Goal: Task Accomplishment & Management: Manage account settings

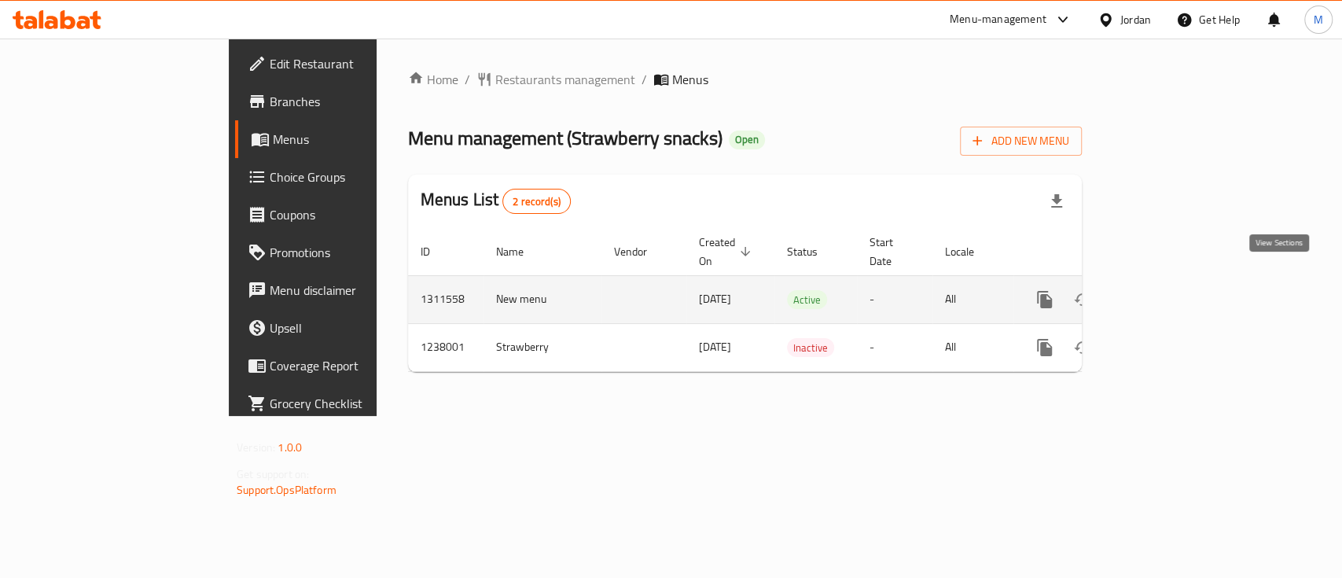
click at [1177, 292] on link "enhanced table" at bounding box center [1158, 300] width 38 height 38
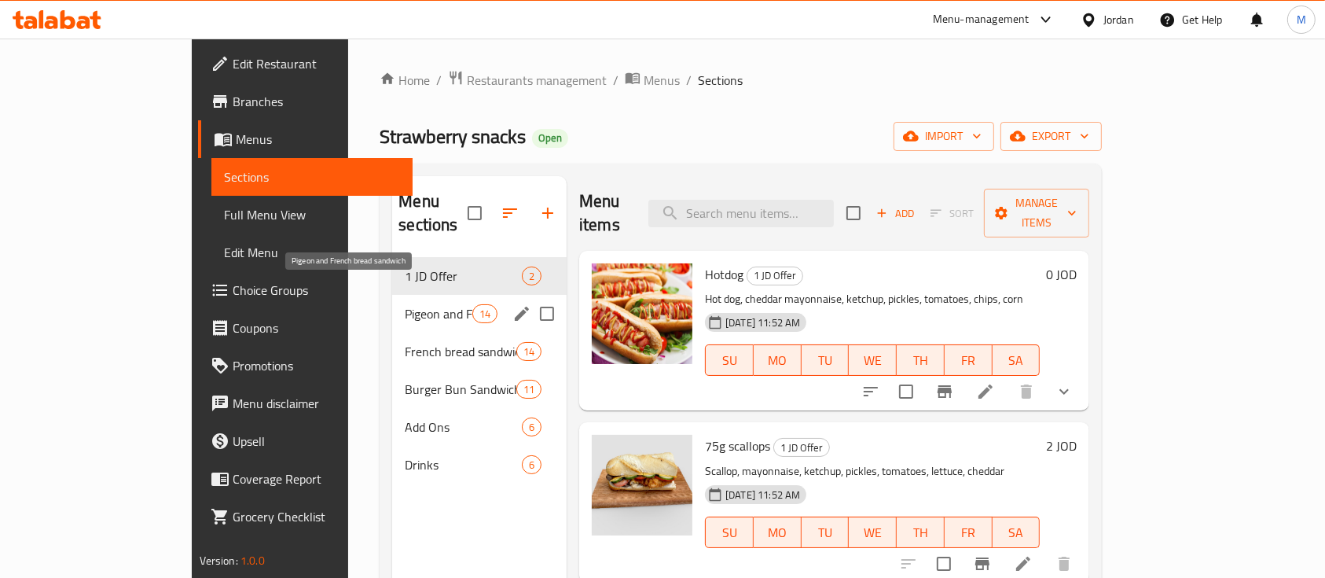
click at [405, 304] on span "Pigeon and French bread sandwich" at bounding box center [438, 313] width 67 height 19
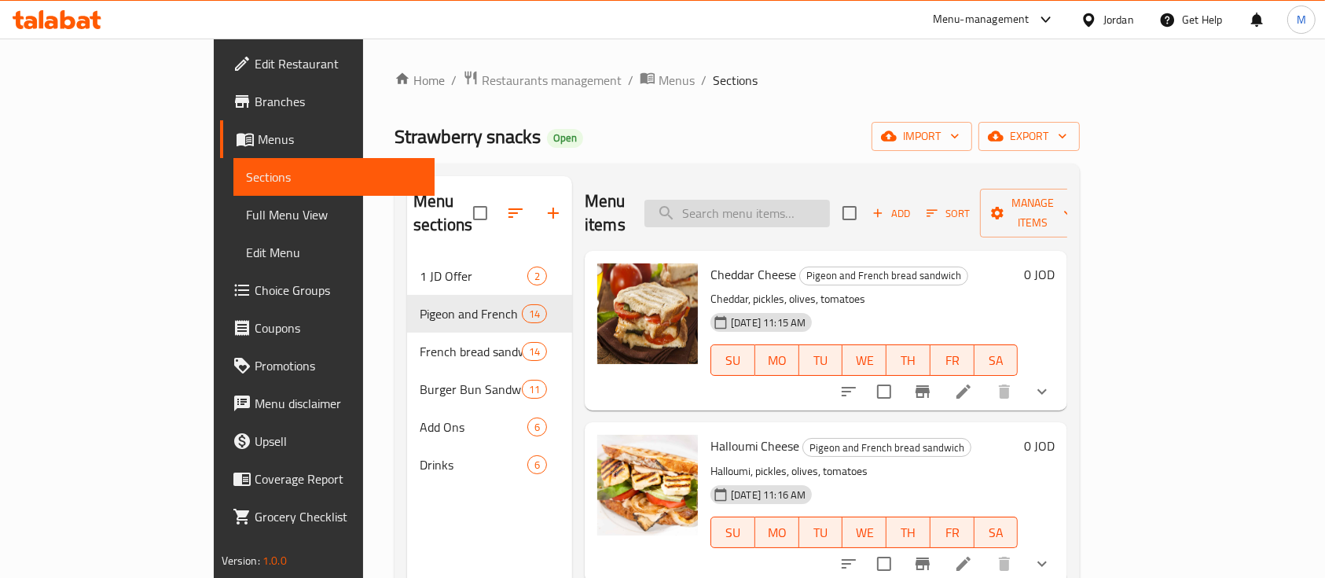
click at [830, 201] on input "search" at bounding box center [736, 214] width 185 height 28
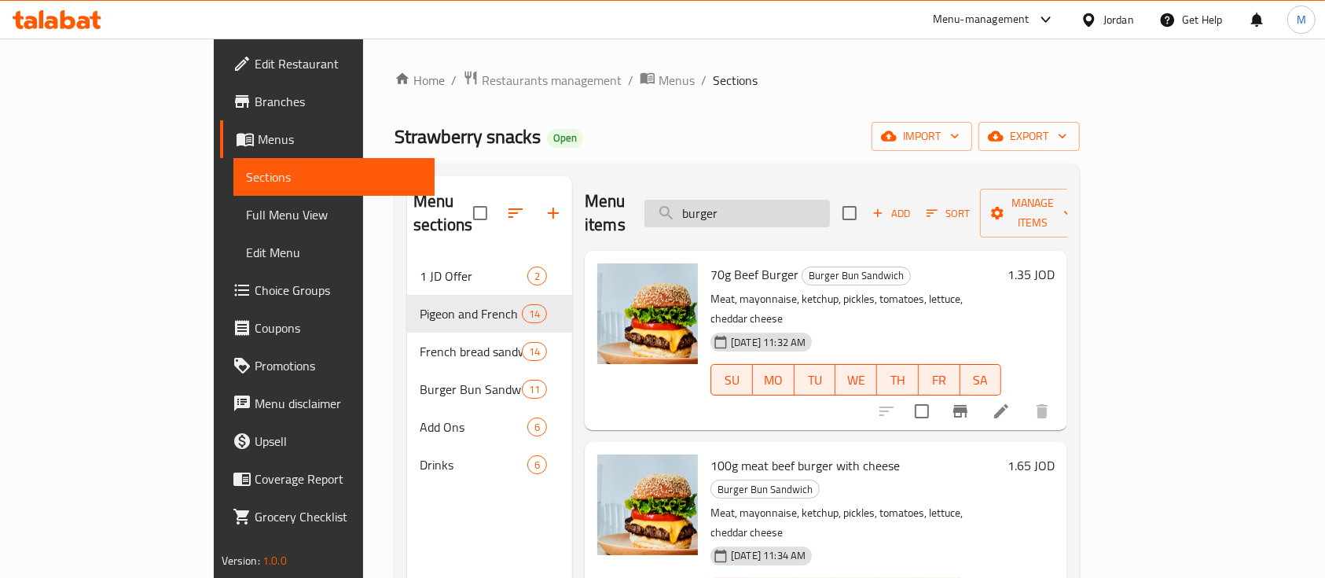
click at [806, 200] on input "burger" at bounding box center [736, 214] width 185 height 28
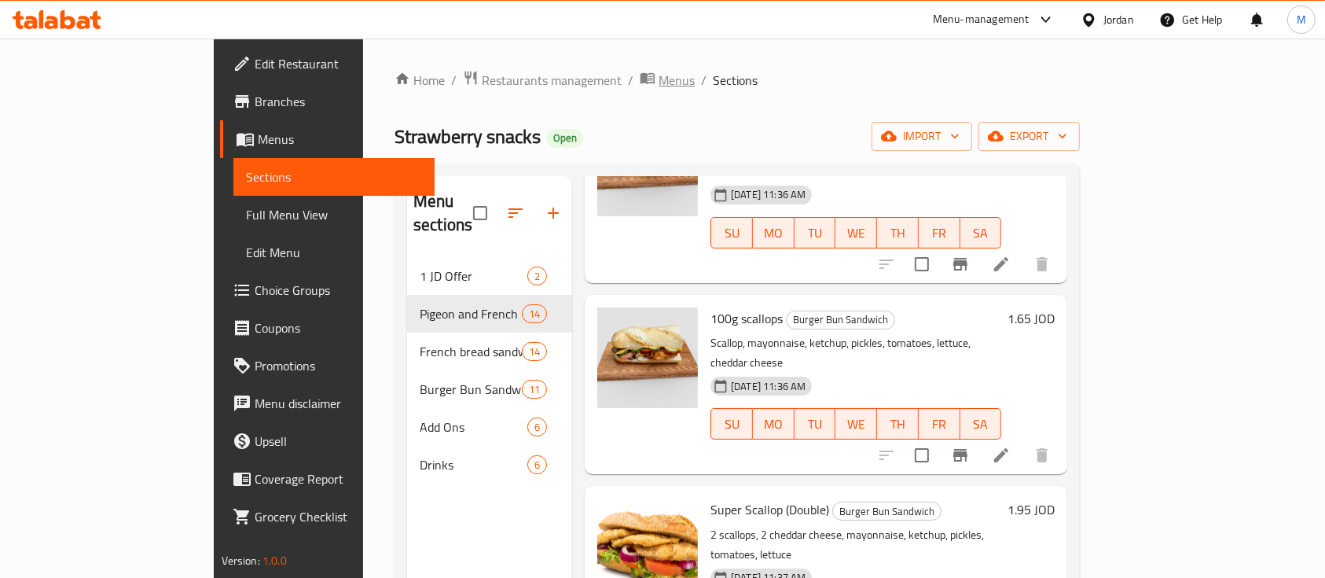
scroll to position [320, 0]
type input "scal"
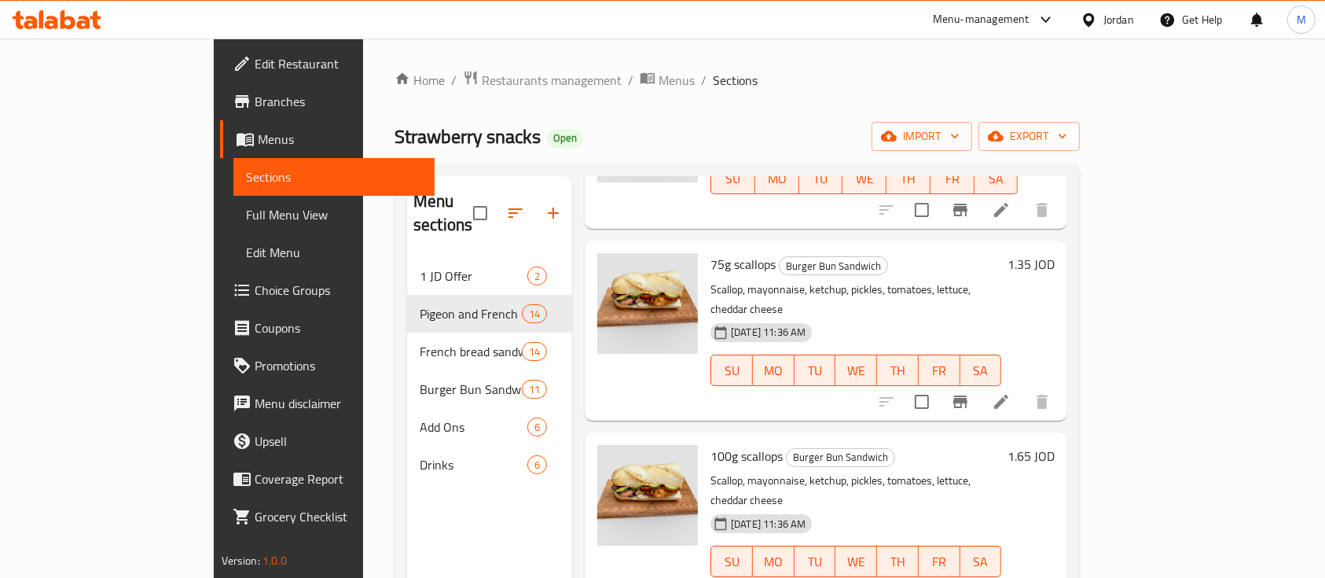
scroll to position [215, 0]
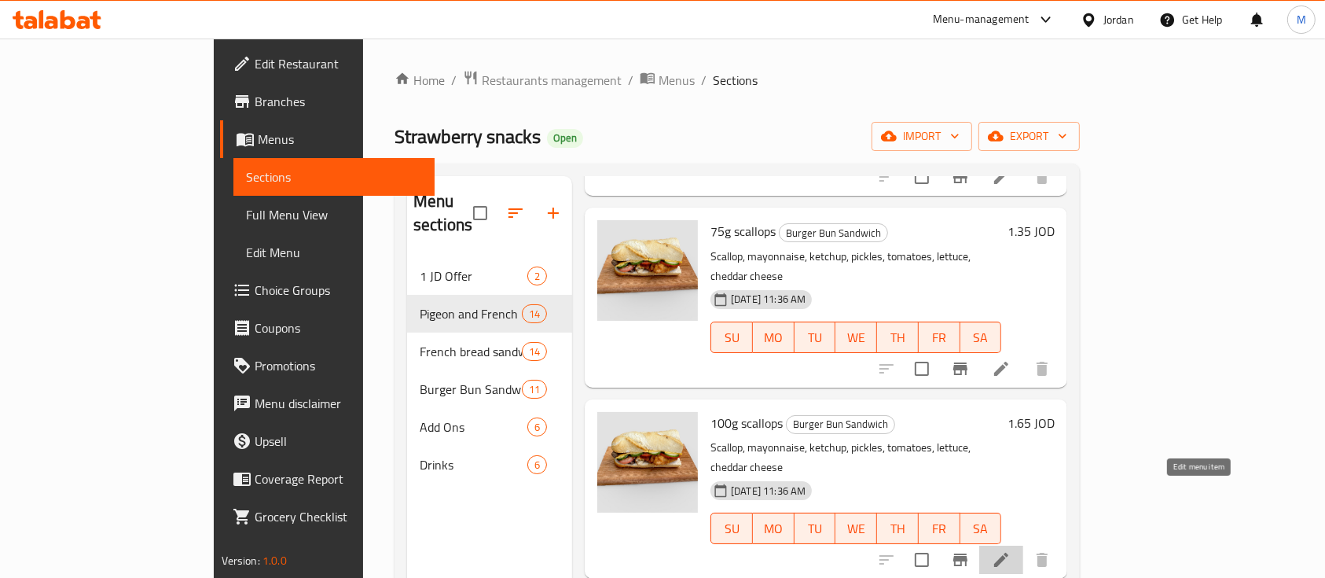
click at [1011, 550] on icon at bounding box center [1001, 559] width 19 height 19
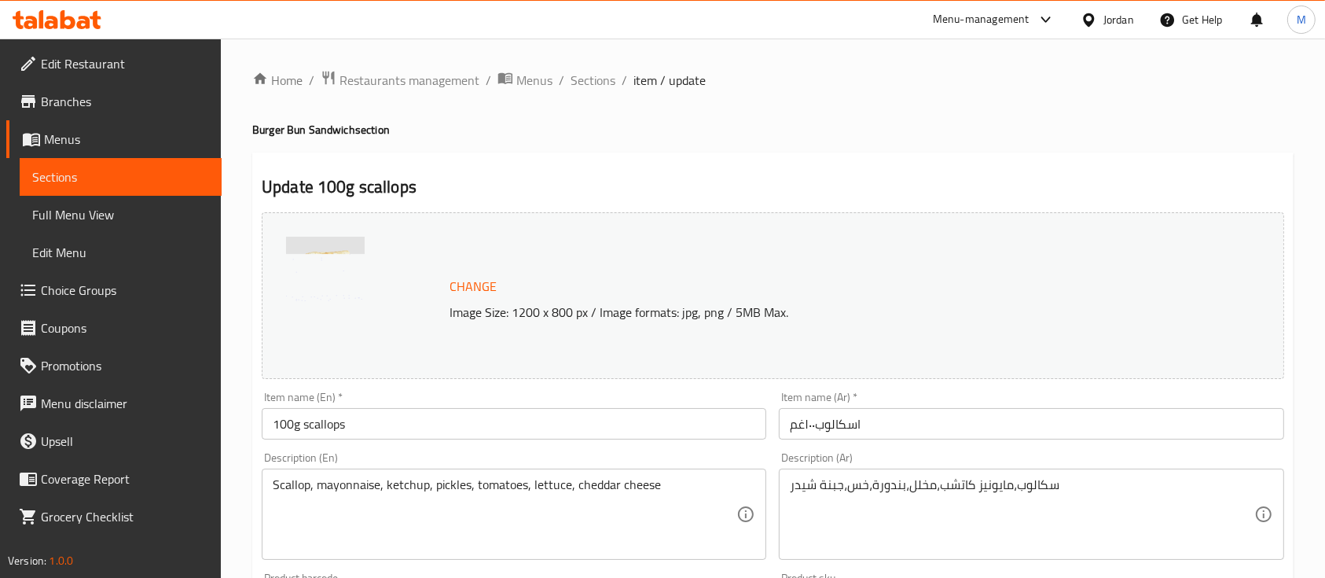
click at [879, 424] on input "اسكالوب١٠٠غم" at bounding box center [1031, 423] width 505 height 31
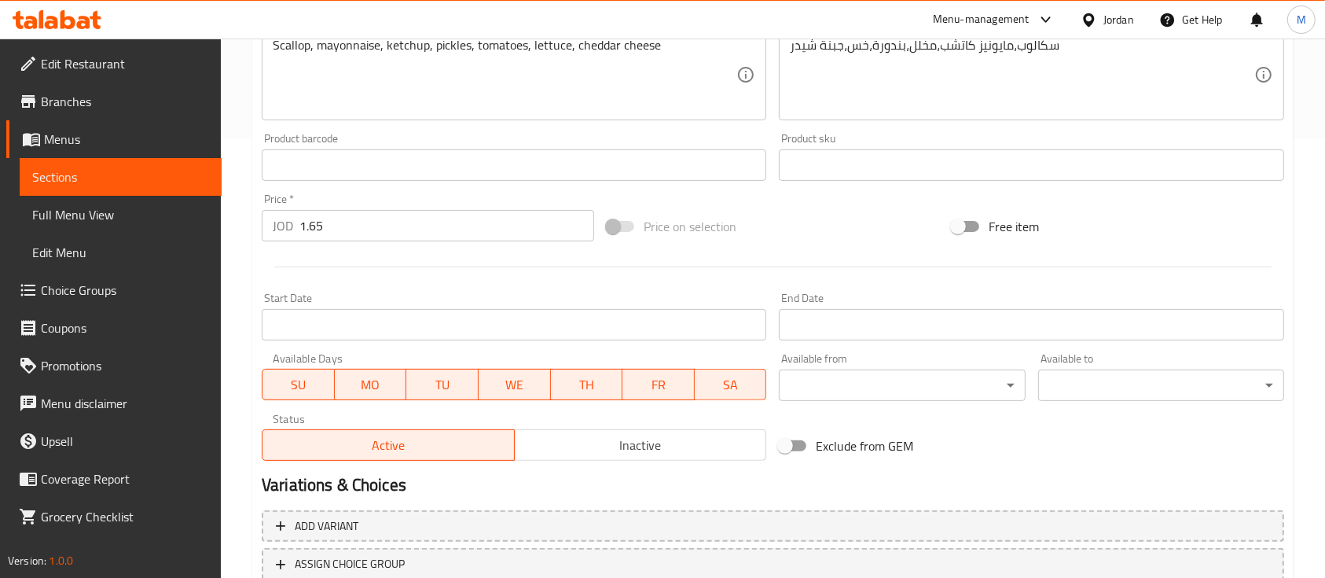
scroll to position [555, 0]
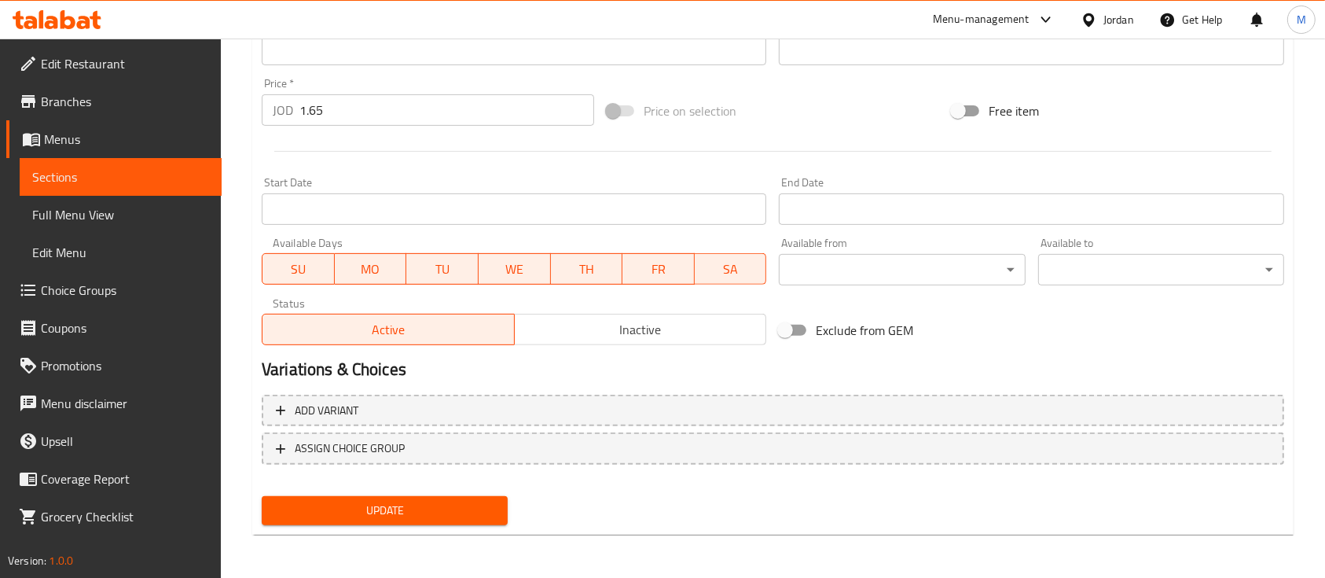
type input "اسكالوب١٠٠غم مع جبنة"
click at [431, 523] on button "Update" at bounding box center [385, 510] width 246 height 29
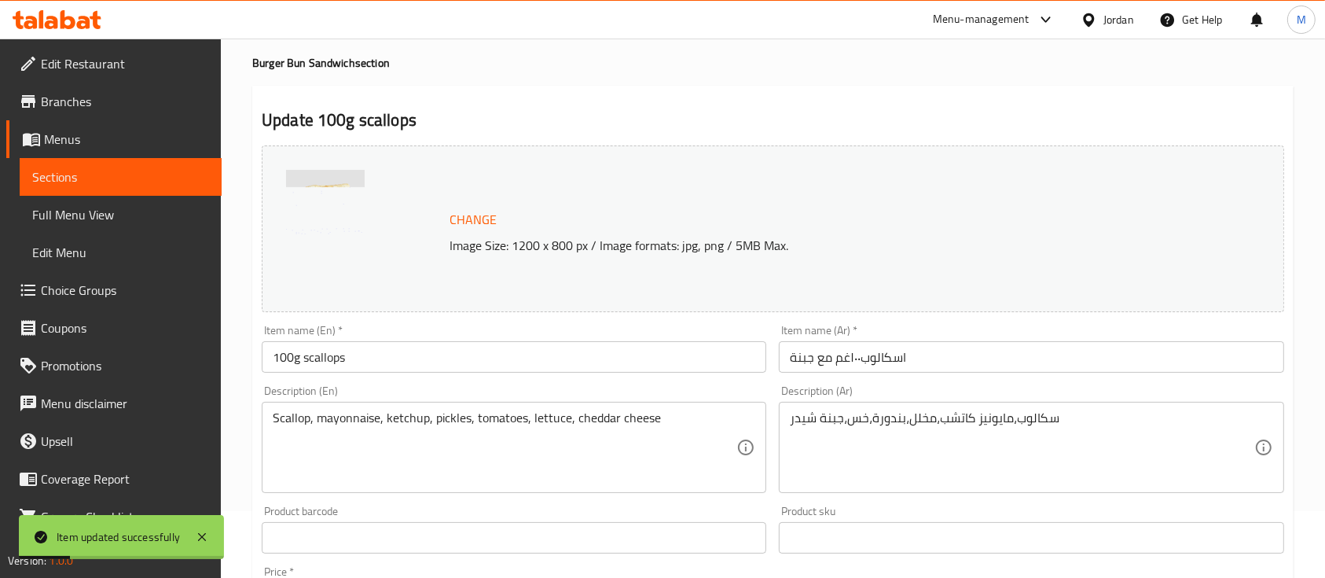
scroll to position [0, 0]
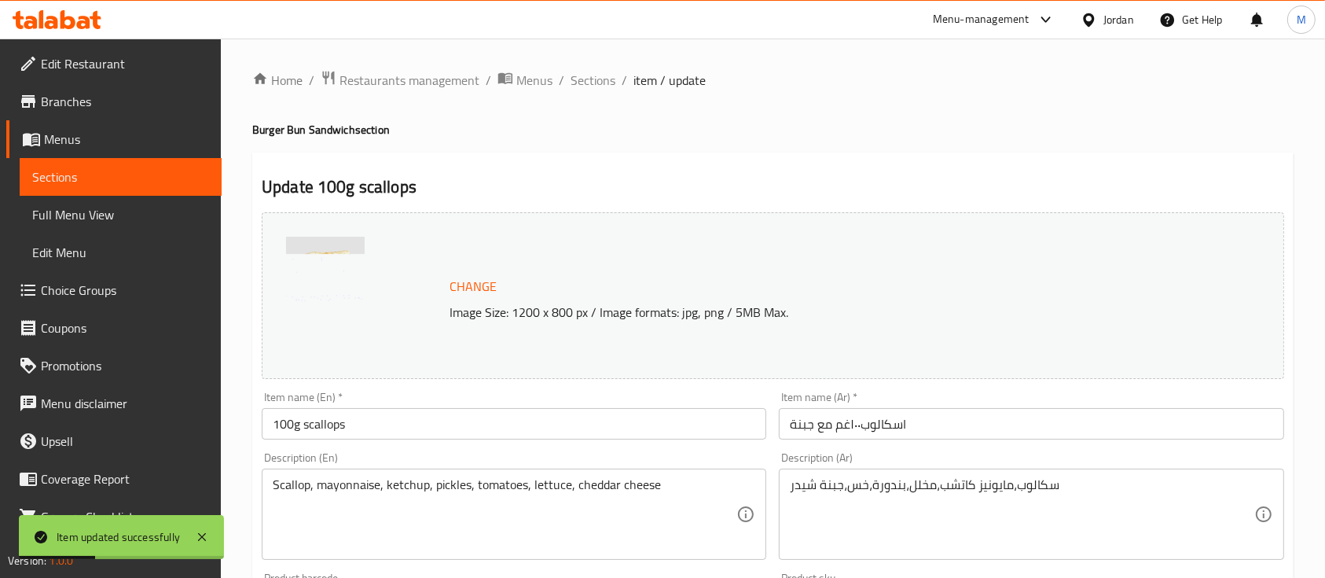
click at [108, 178] on span "Sections" at bounding box center [120, 176] width 177 height 19
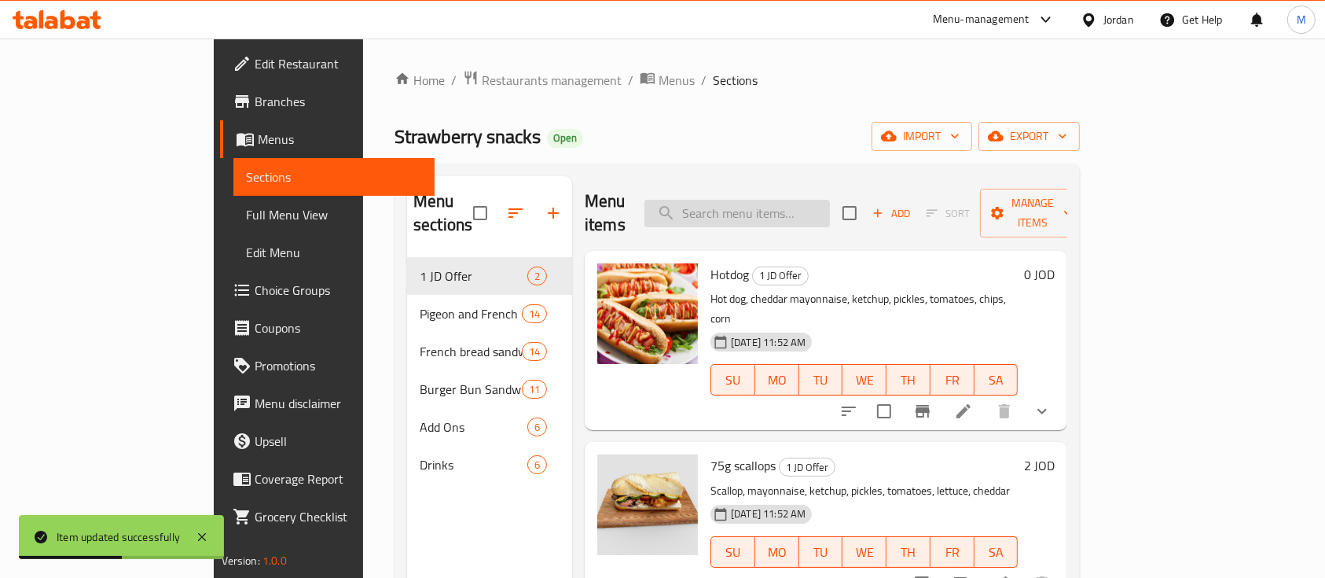
click at [777, 208] on input "search" at bounding box center [736, 214] width 185 height 28
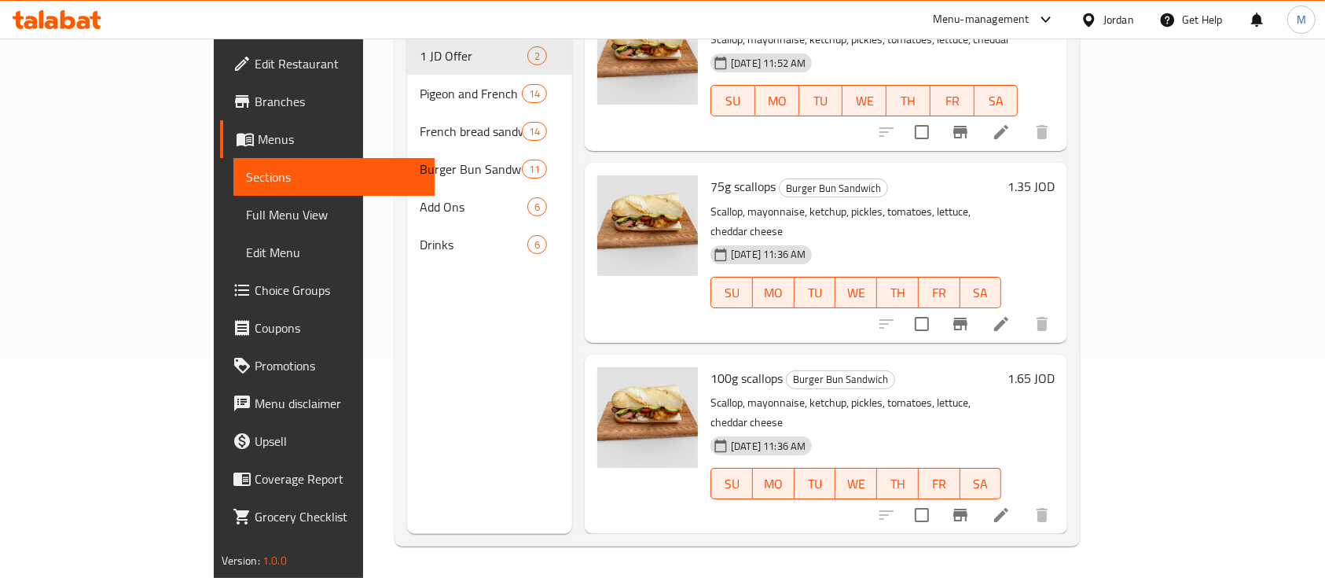
scroll to position [6, 0]
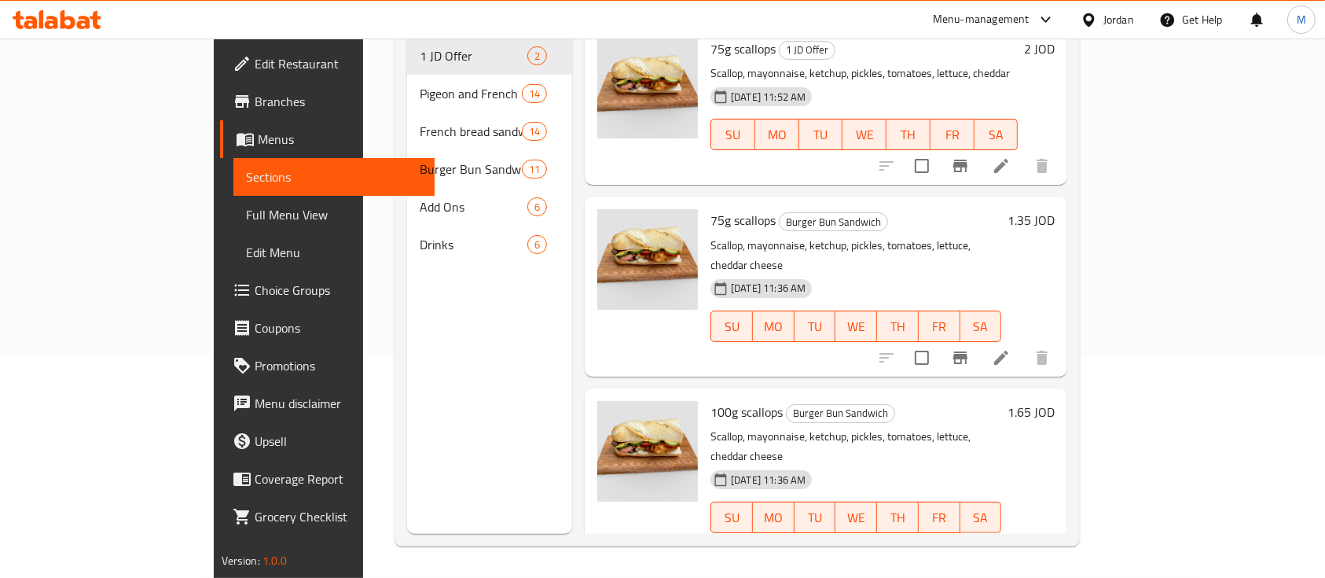
type input "sca"
click at [1023, 343] on li at bounding box center [1001, 357] width 44 height 28
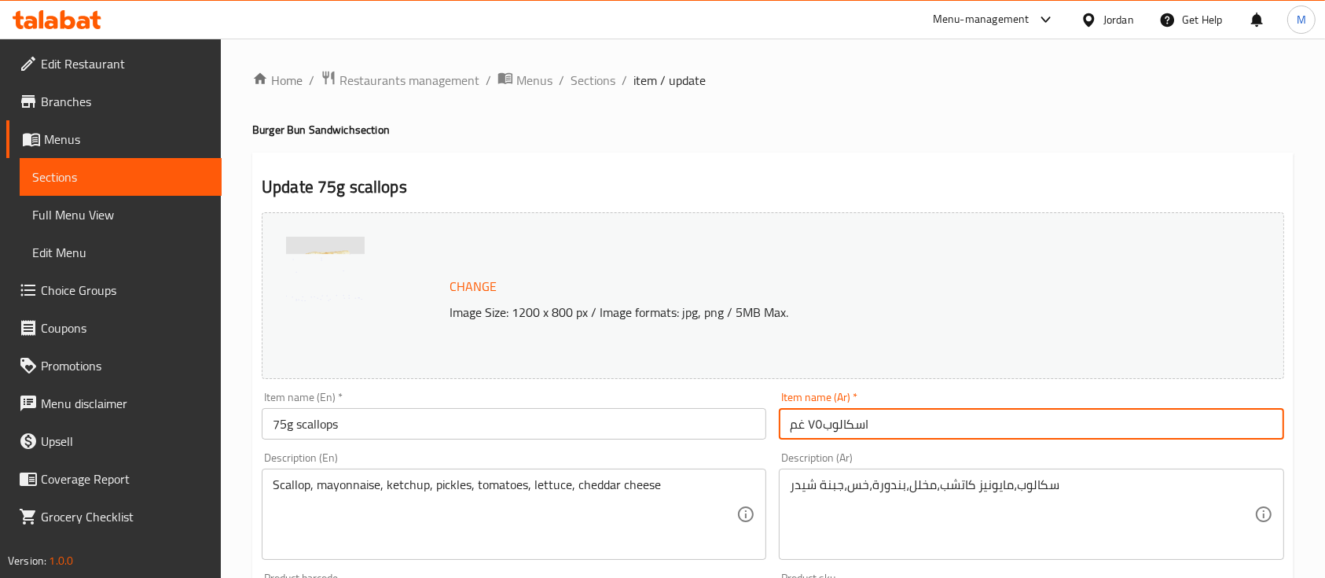
click at [1004, 425] on input "اسكالوب٧٥ غم" at bounding box center [1031, 423] width 505 height 31
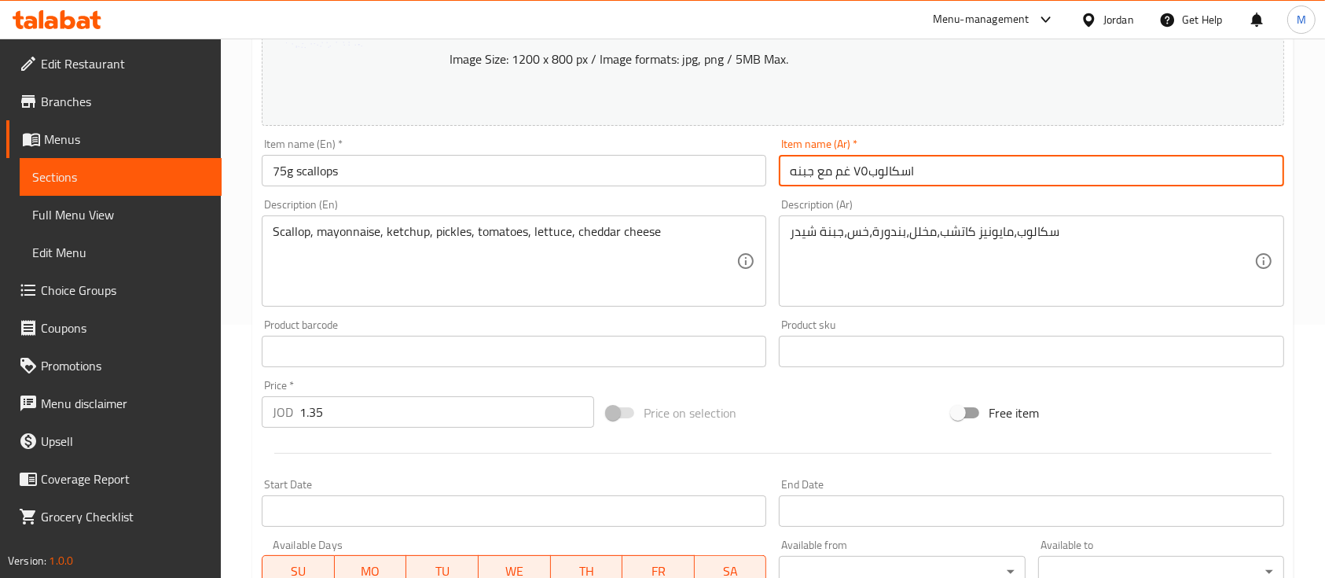
scroll to position [555, 0]
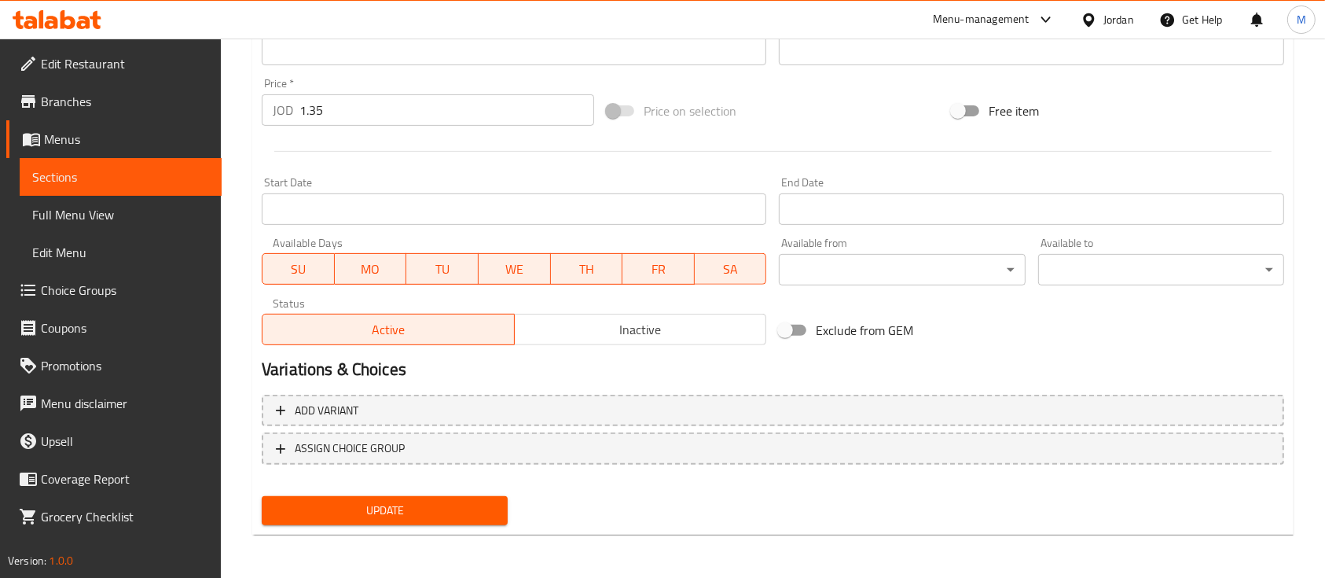
type input "اسكالوب٧٥ غم مع جبنه"
click at [512, 505] on div "Update" at bounding box center [384, 511] width 259 height 42
click at [495, 505] on span "Update" at bounding box center [384, 511] width 221 height 20
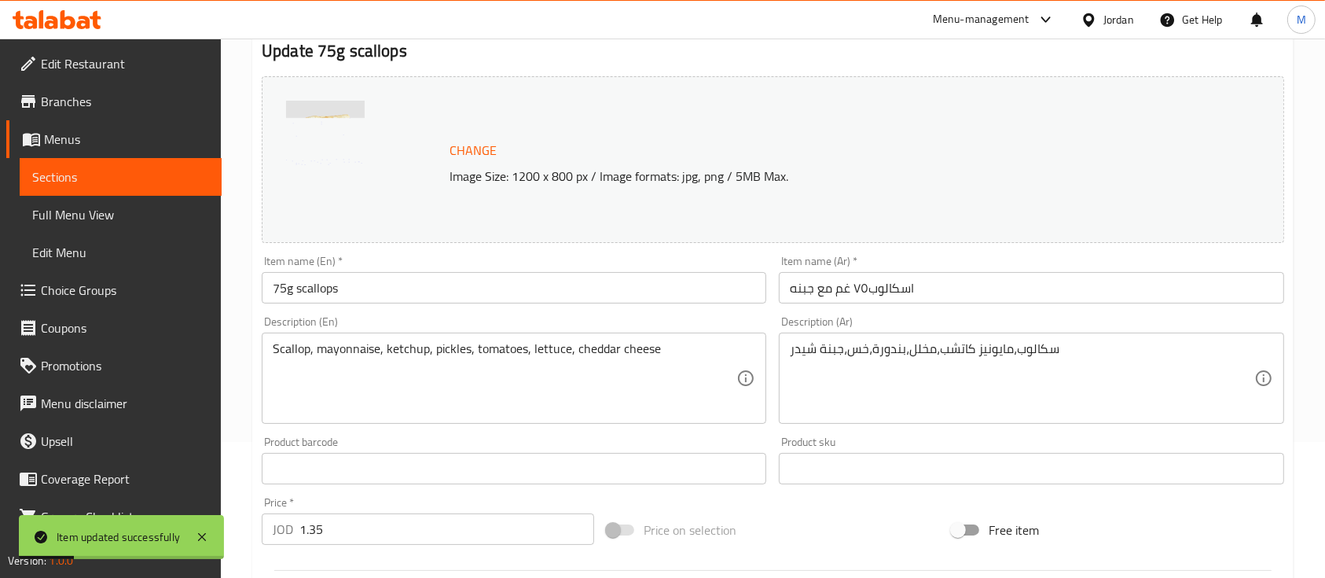
scroll to position [0, 0]
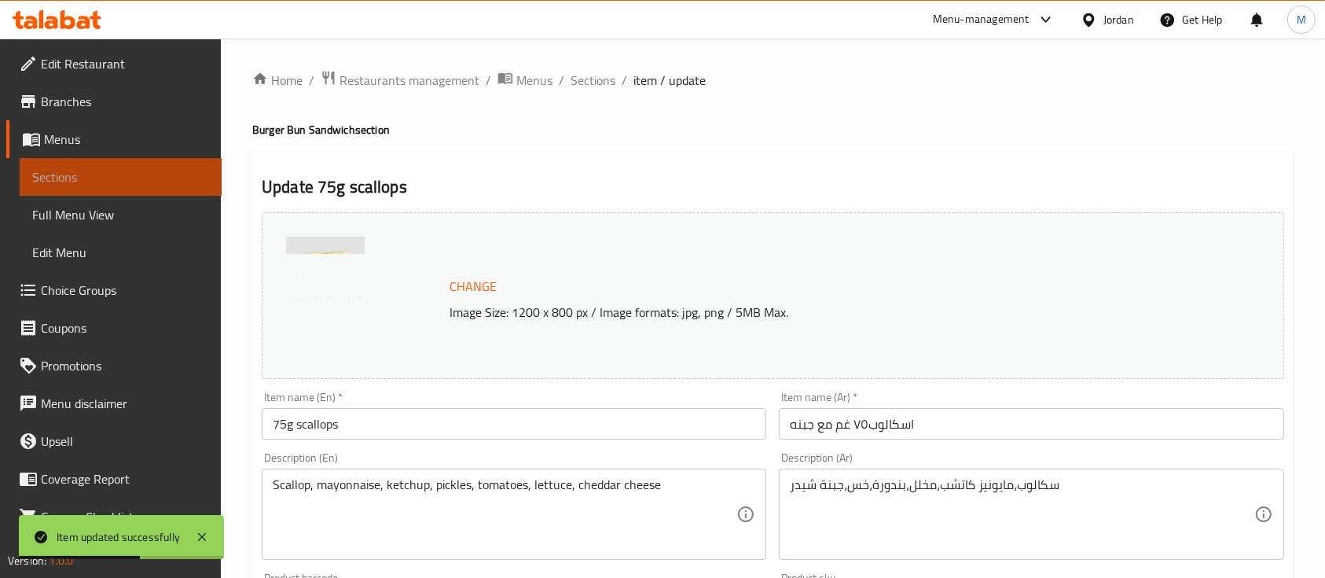
click at [130, 174] on span "Sections" at bounding box center [120, 176] width 177 height 19
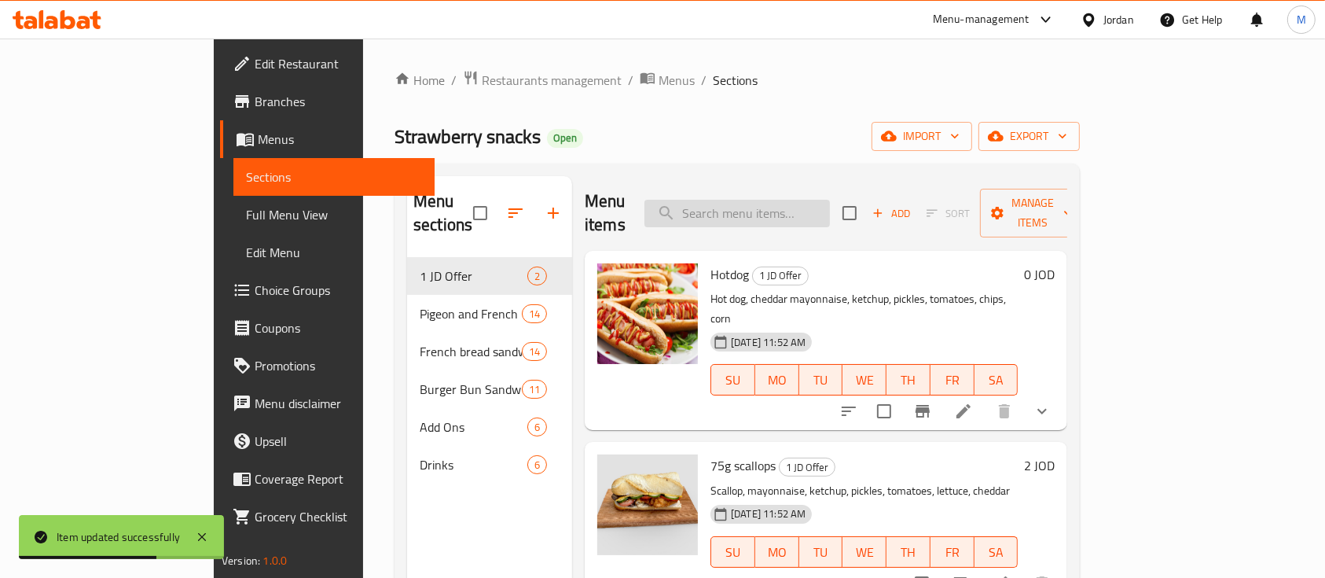
click at [777, 202] on input "search" at bounding box center [736, 214] width 185 height 28
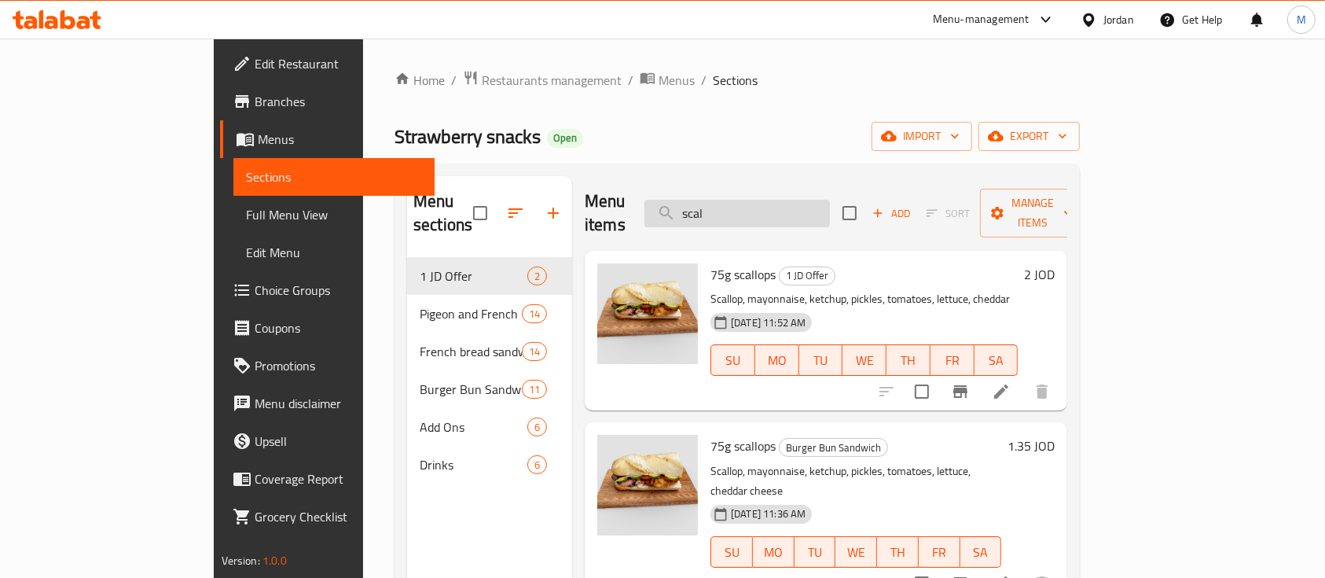
click at [800, 206] on input "scal" at bounding box center [736, 214] width 185 height 28
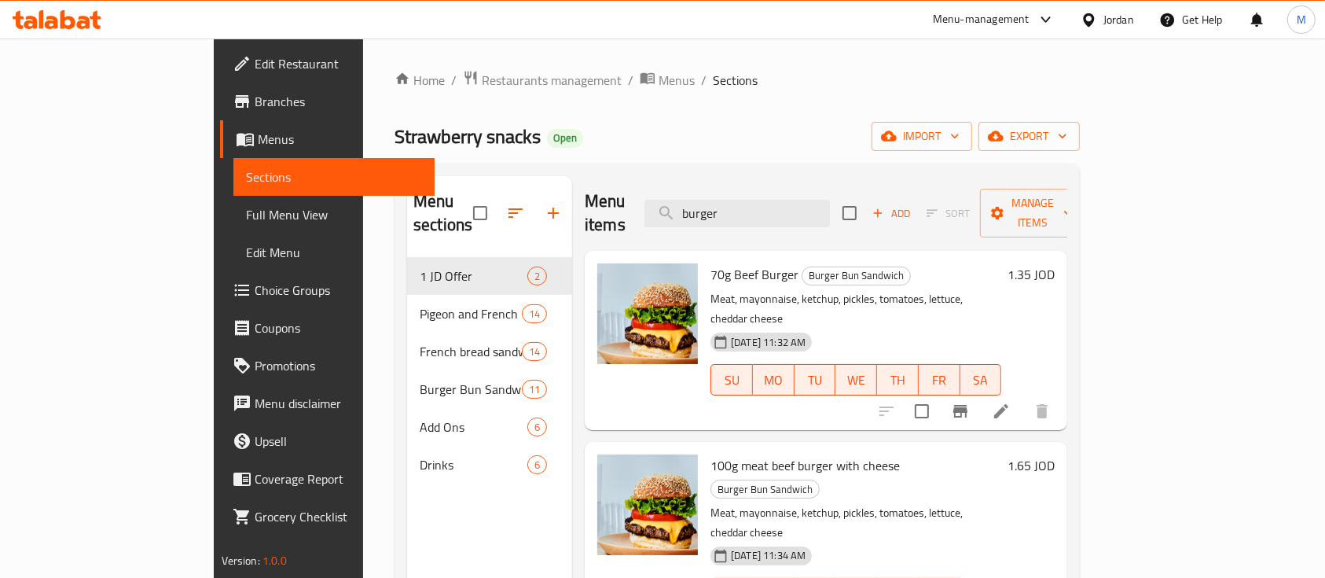
type input "burger"
click at [1008, 404] on icon at bounding box center [1001, 411] width 14 height 14
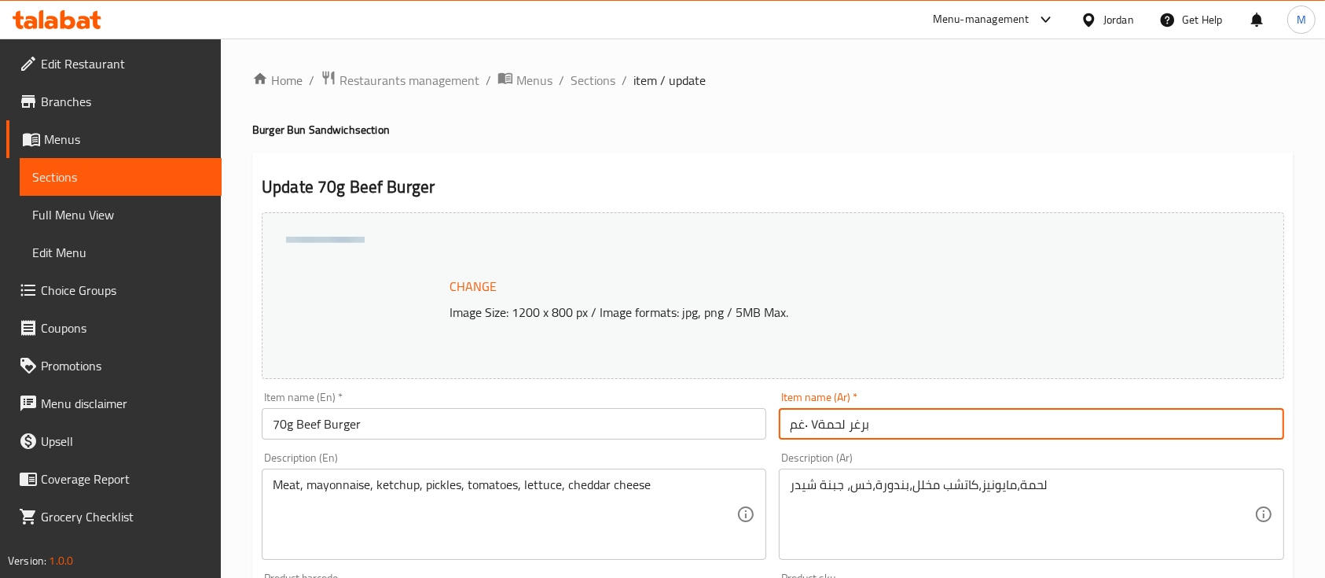
click at [891, 431] on input "برغر لحمة٧ ٠غم" at bounding box center [1031, 423] width 505 height 31
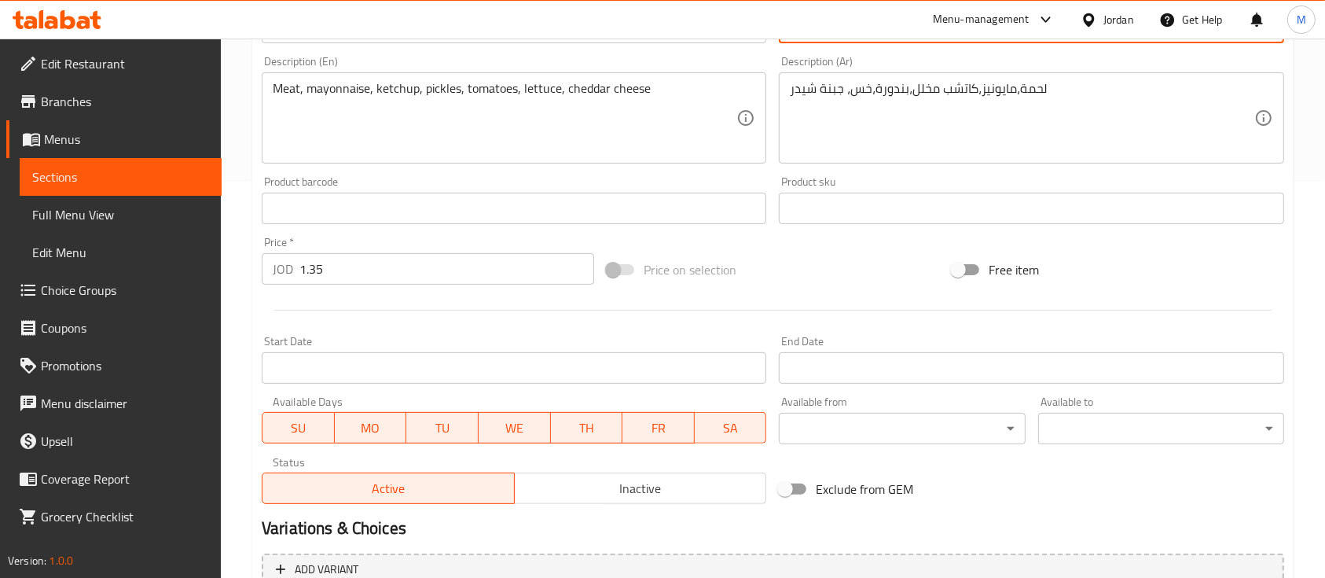
scroll to position [555, 0]
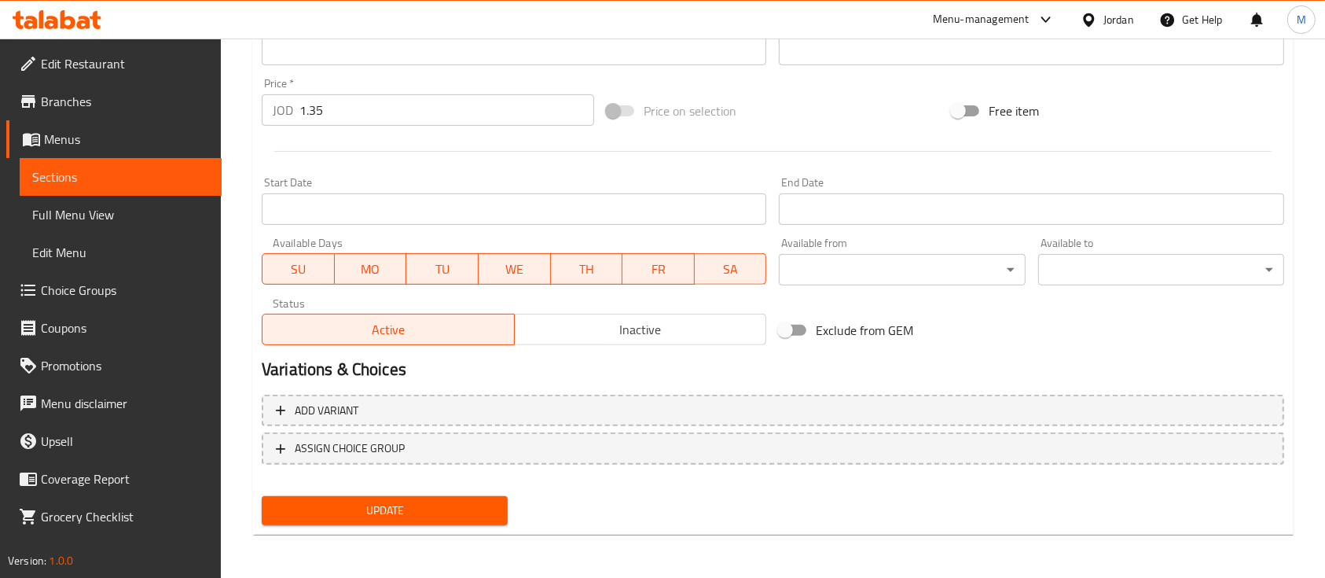
type input "برغر لحمة٧ ٠غم مع جبنه"
click at [508, 510] on div "Update" at bounding box center [384, 511] width 259 height 42
click at [495, 510] on button "Update" at bounding box center [385, 510] width 246 height 29
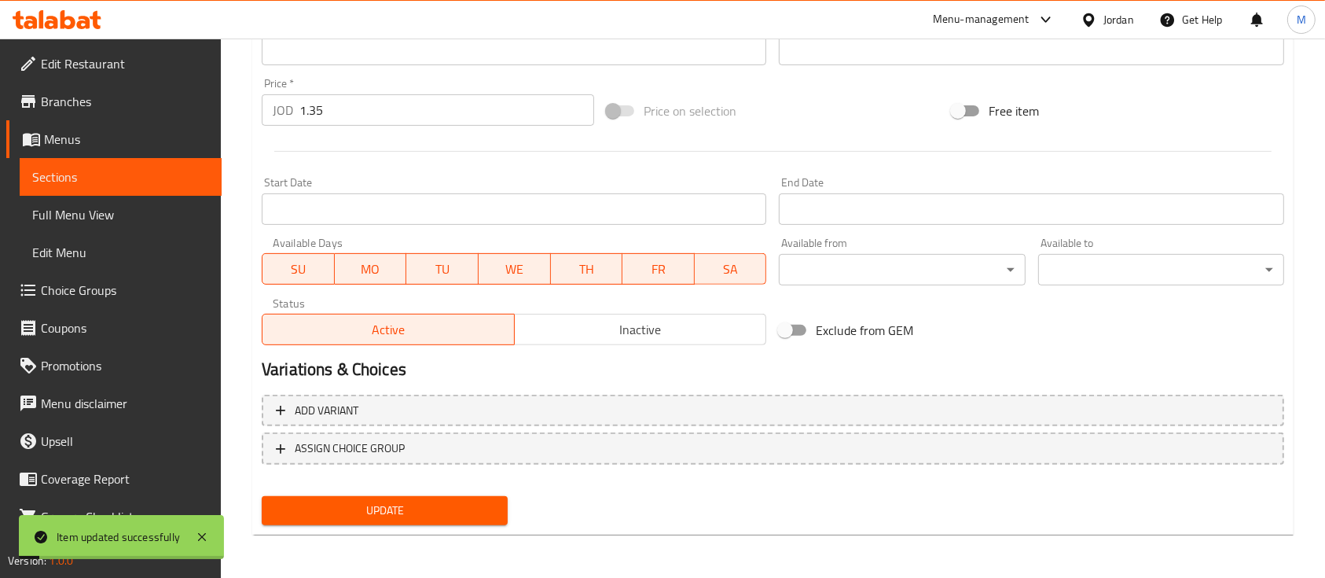
click at [170, 179] on span "Sections" at bounding box center [120, 176] width 177 height 19
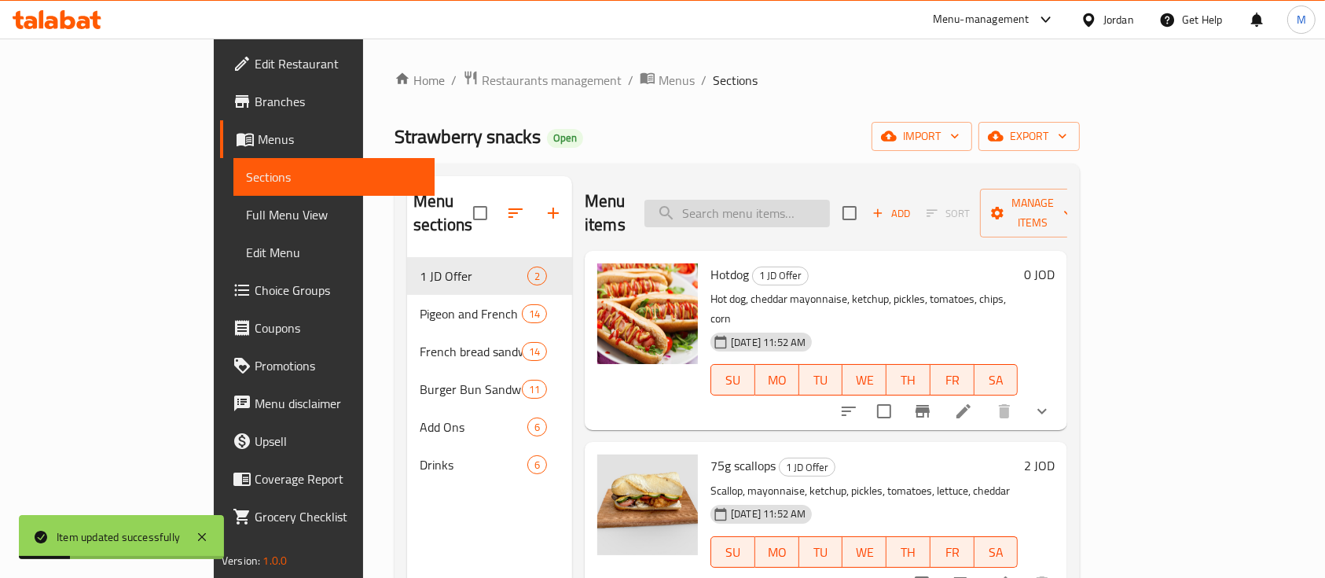
click at [796, 200] on input "search" at bounding box center [736, 214] width 185 height 28
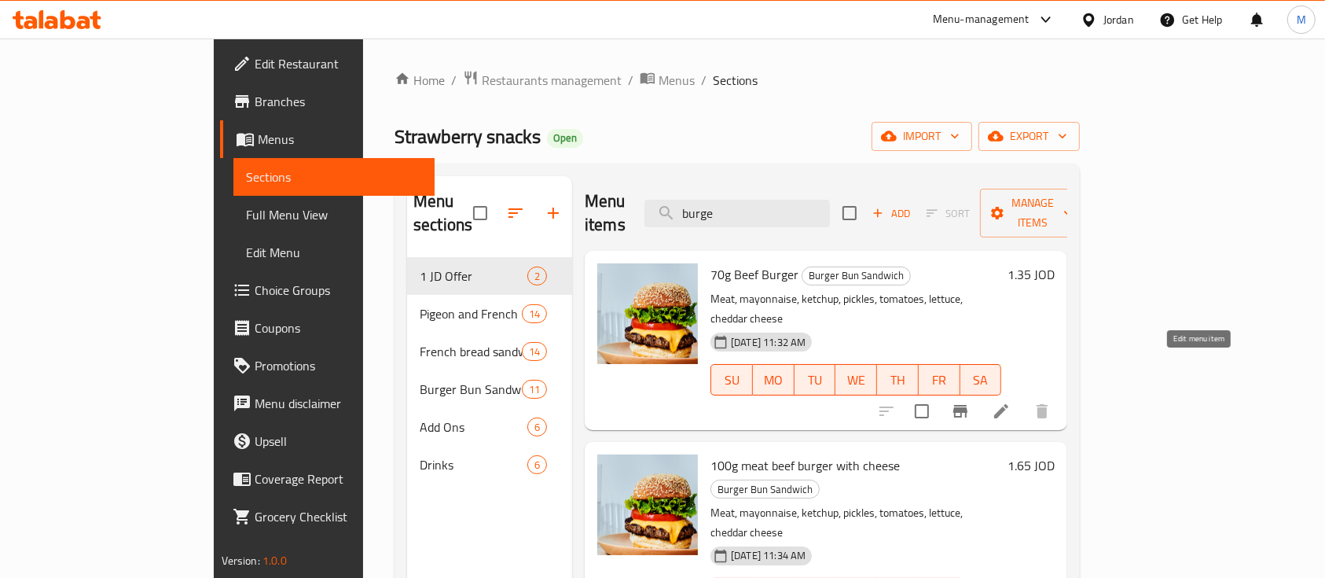
type input "burge"
click at [1011, 402] on icon at bounding box center [1001, 411] width 19 height 19
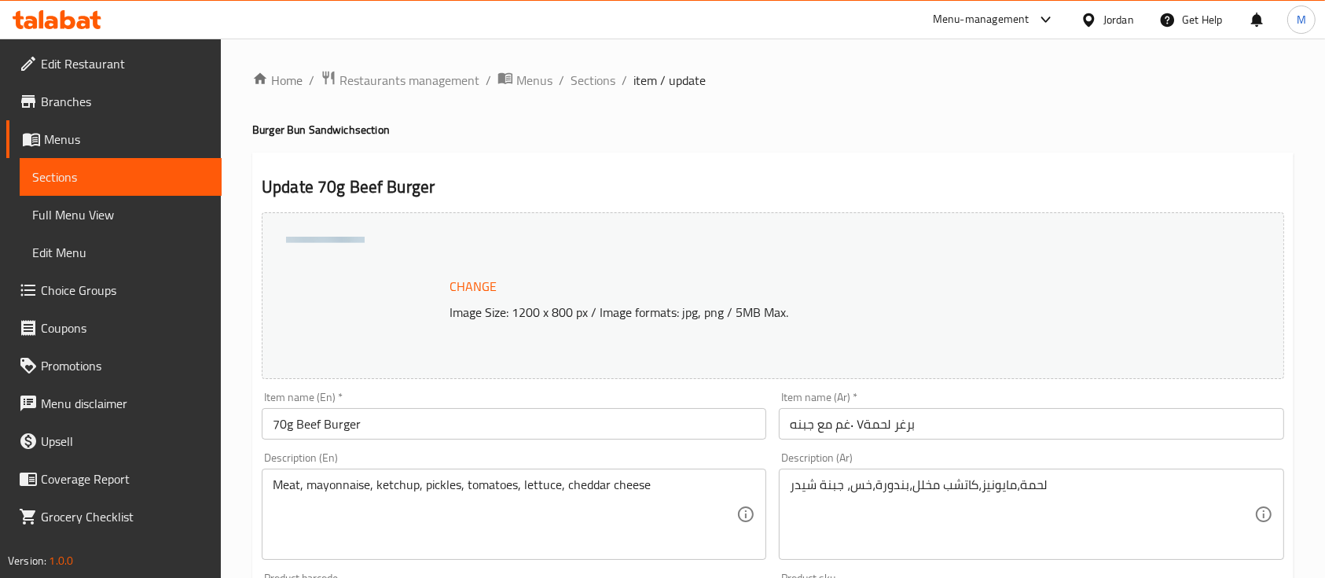
click at [116, 183] on span "Sections" at bounding box center [120, 176] width 177 height 19
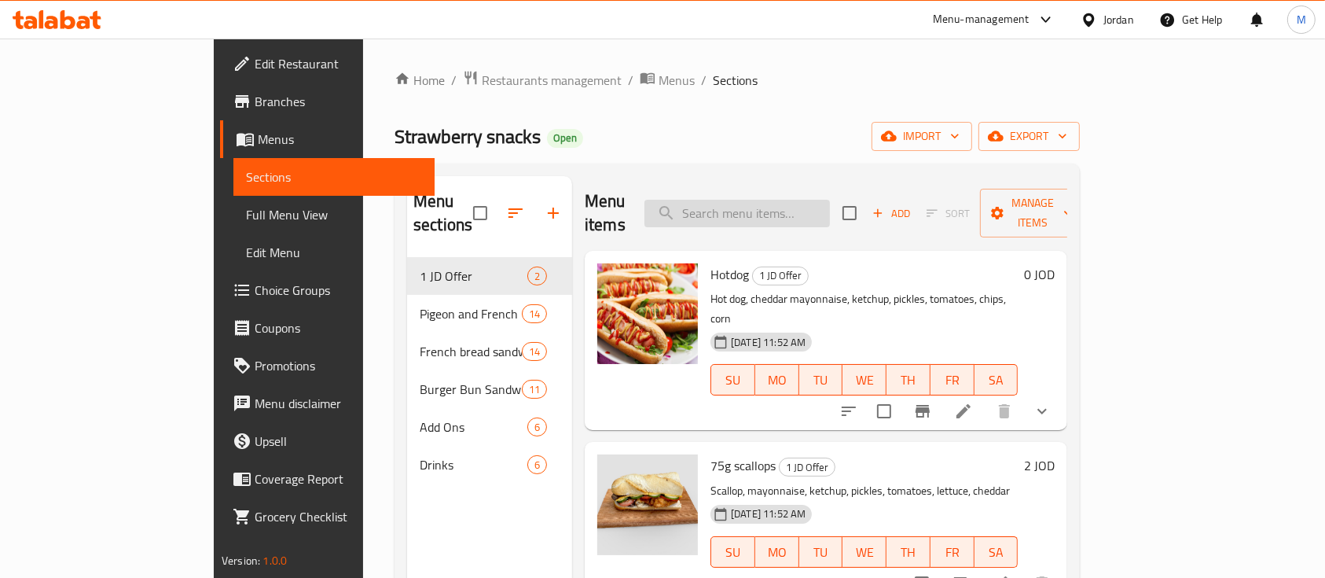
click at [781, 200] on input "search" at bounding box center [736, 214] width 185 height 28
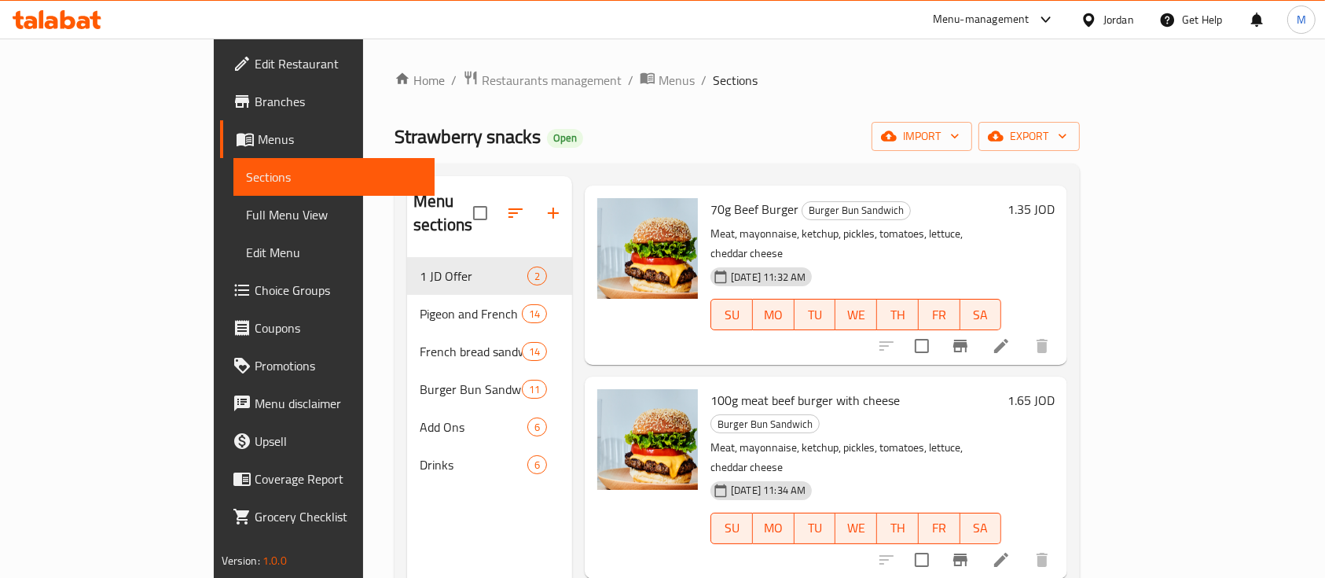
scroll to position [105, 0]
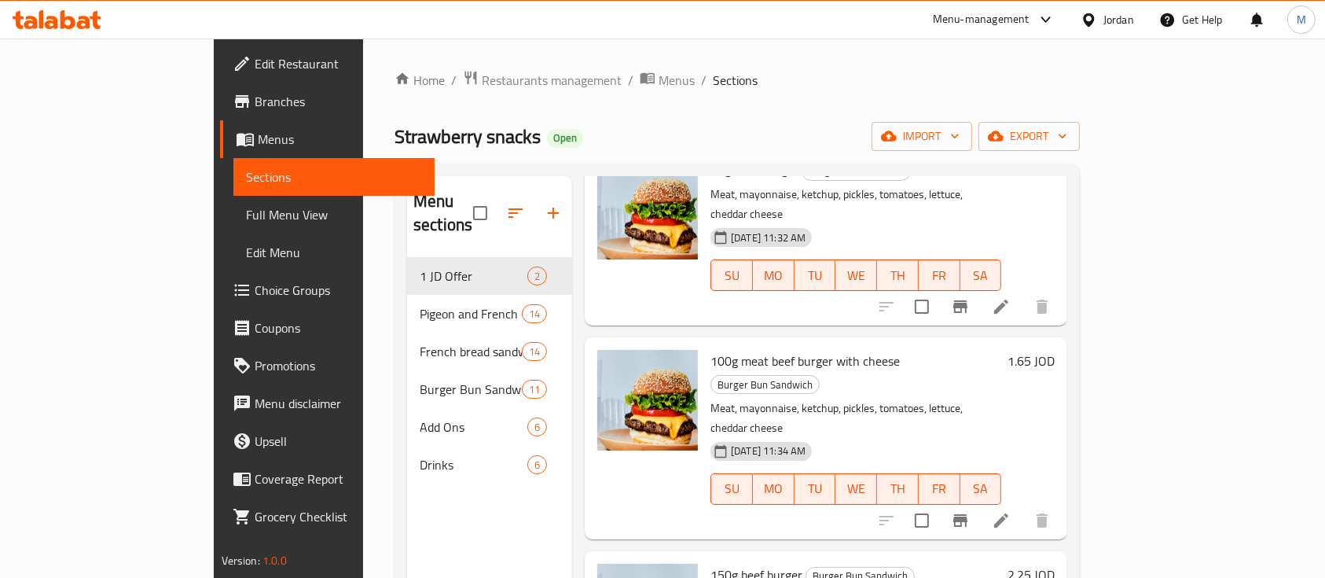
type input "burger"
click at [1011, 511] on icon at bounding box center [1001, 520] width 19 height 19
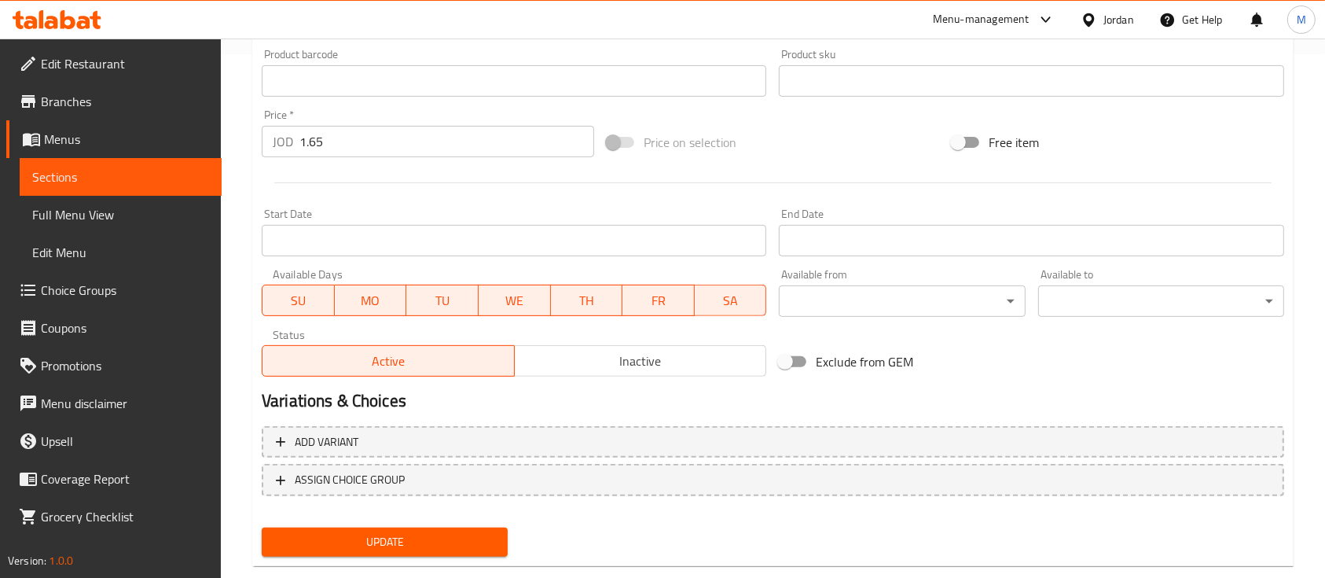
click at [165, 171] on span "Sections" at bounding box center [120, 176] width 177 height 19
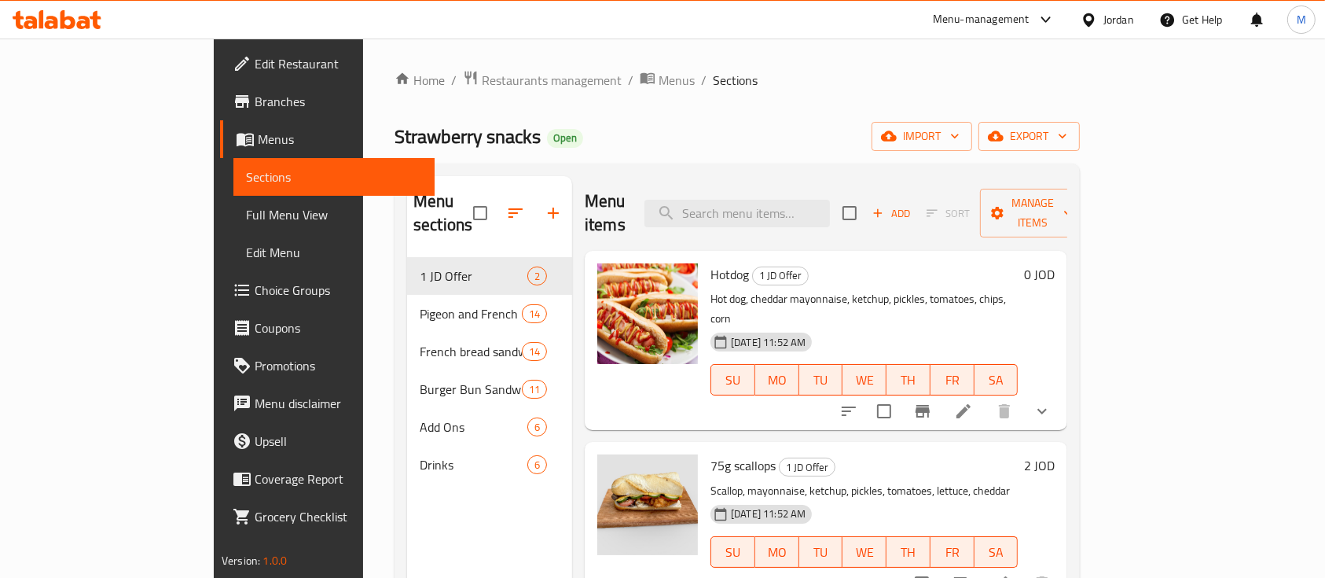
click at [762, 182] on div "Menu items Add Sort Manage items" at bounding box center [826, 213] width 483 height 75
click at [784, 204] on input "search" at bounding box center [736, 214] width 185 height 28
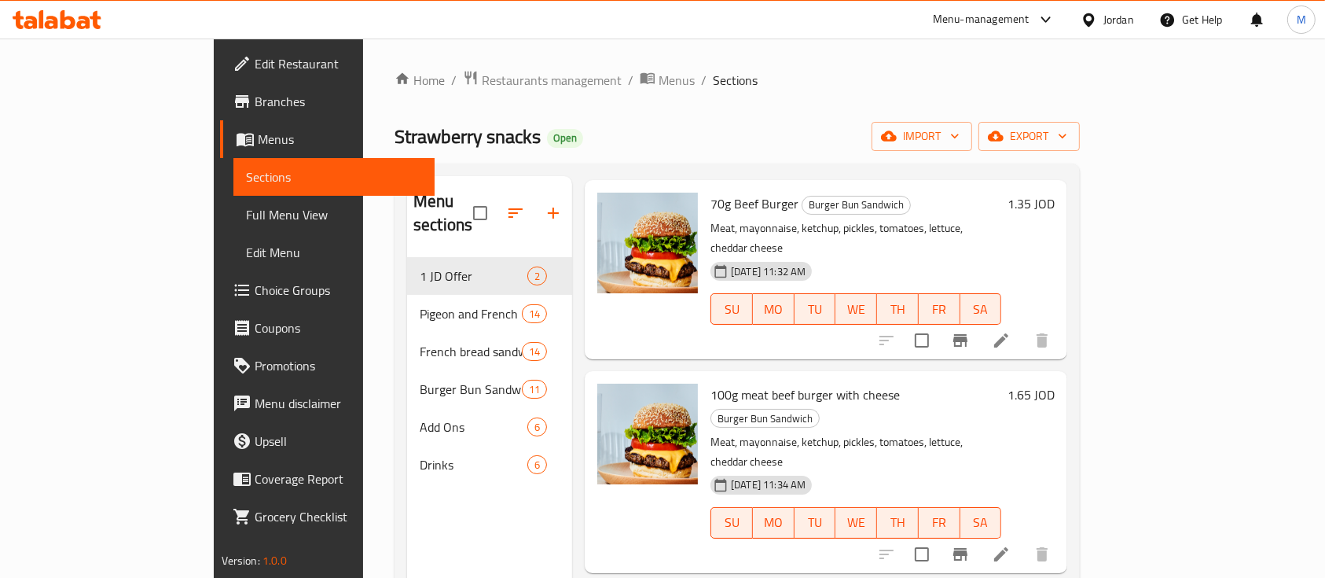
scroll to position [314, 0]
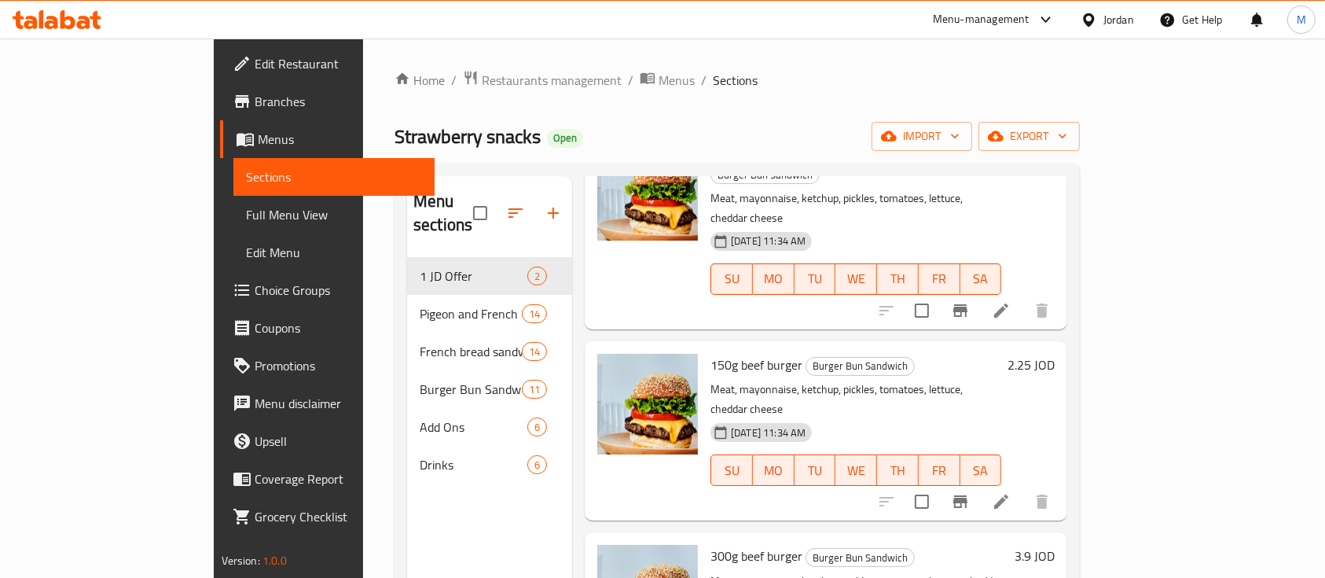
type input "burger"
click at [1023, 487] on li at bounding box center [1001, 501] width 44 height 28
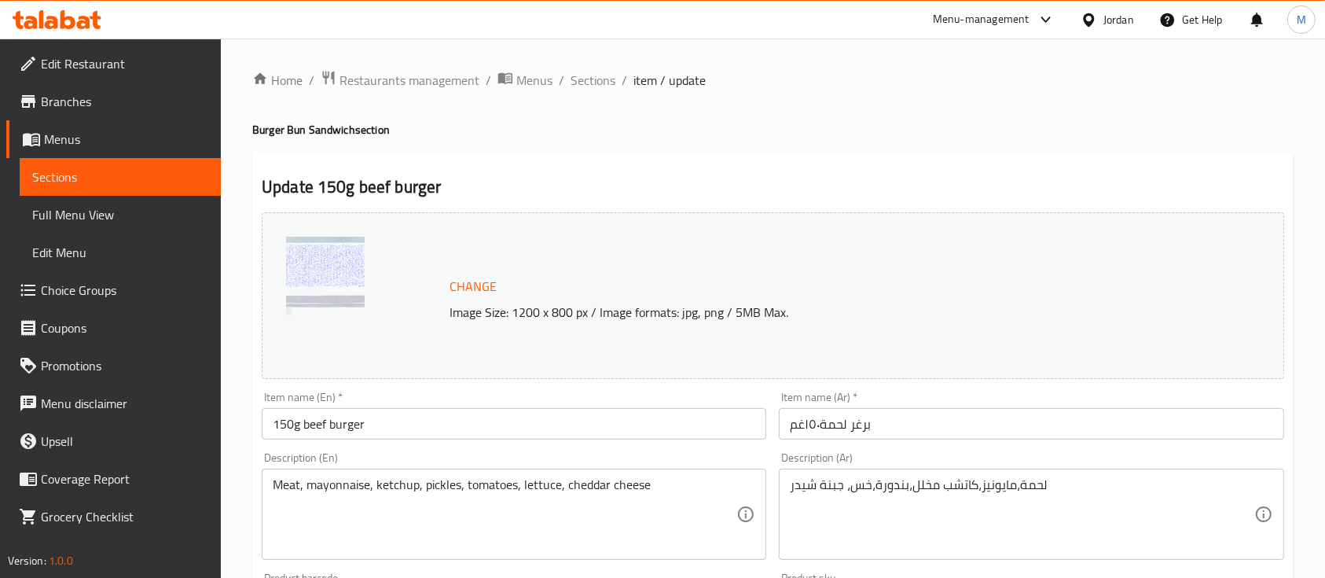
click at [898, 424] on input "برغر لحمة١٥٠غم" at bounding box center [1031, 423] width 505 height 31
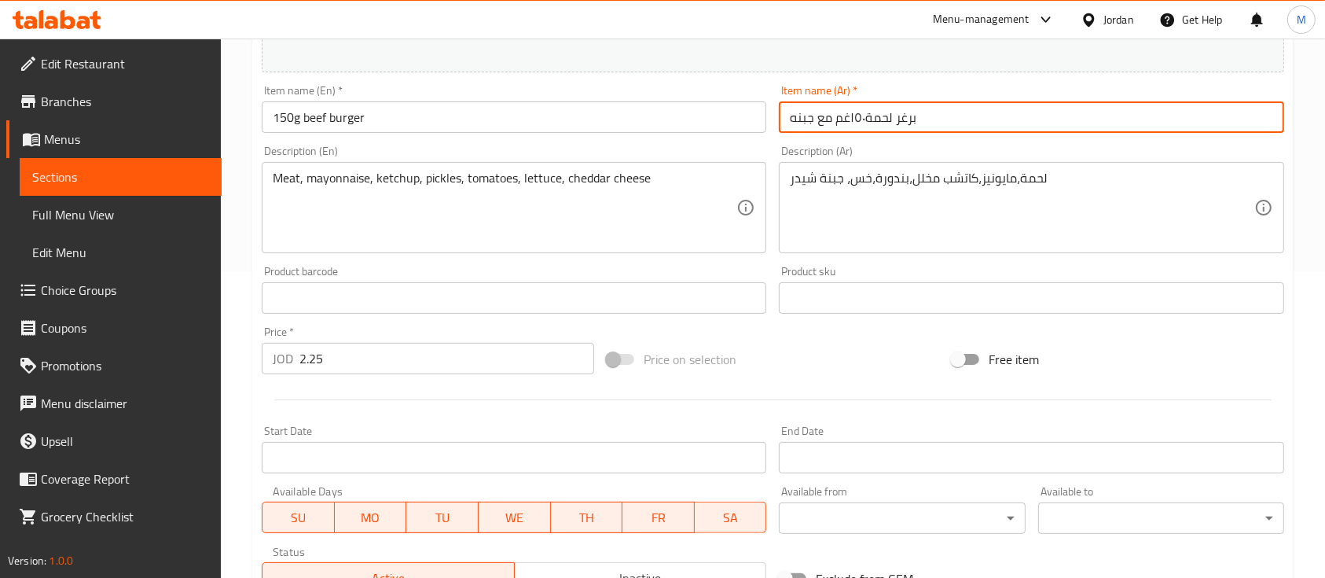
scroll to position [555, 0]
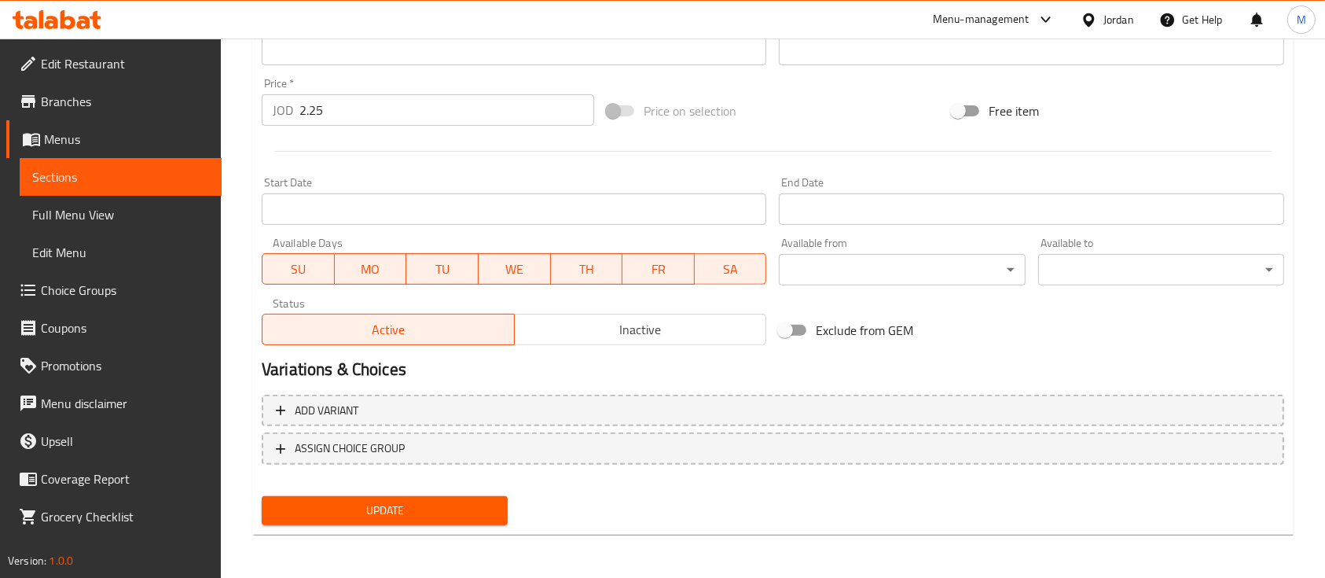
type input "برغر لحمة١٥٠غم مع جبنه"
click at [472, 512] on span "Update" at bounding box center [384, 511] width 221 height 20
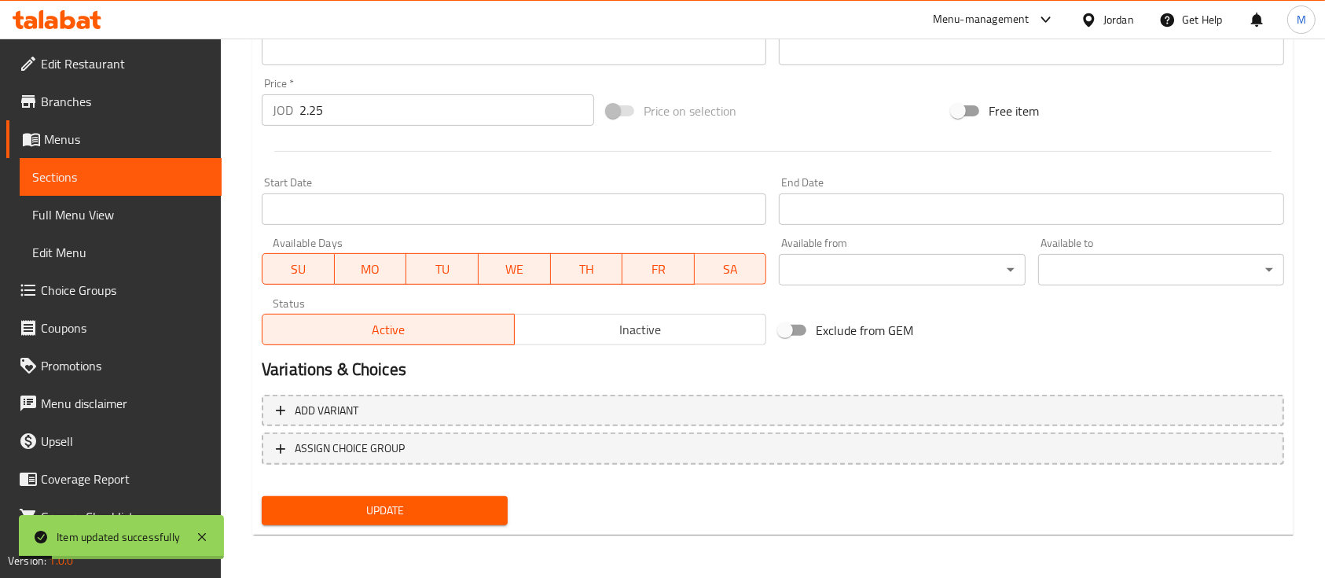
click at [100, 171] on span "Sections" at bounding box center [120, 176] width 177 height 19
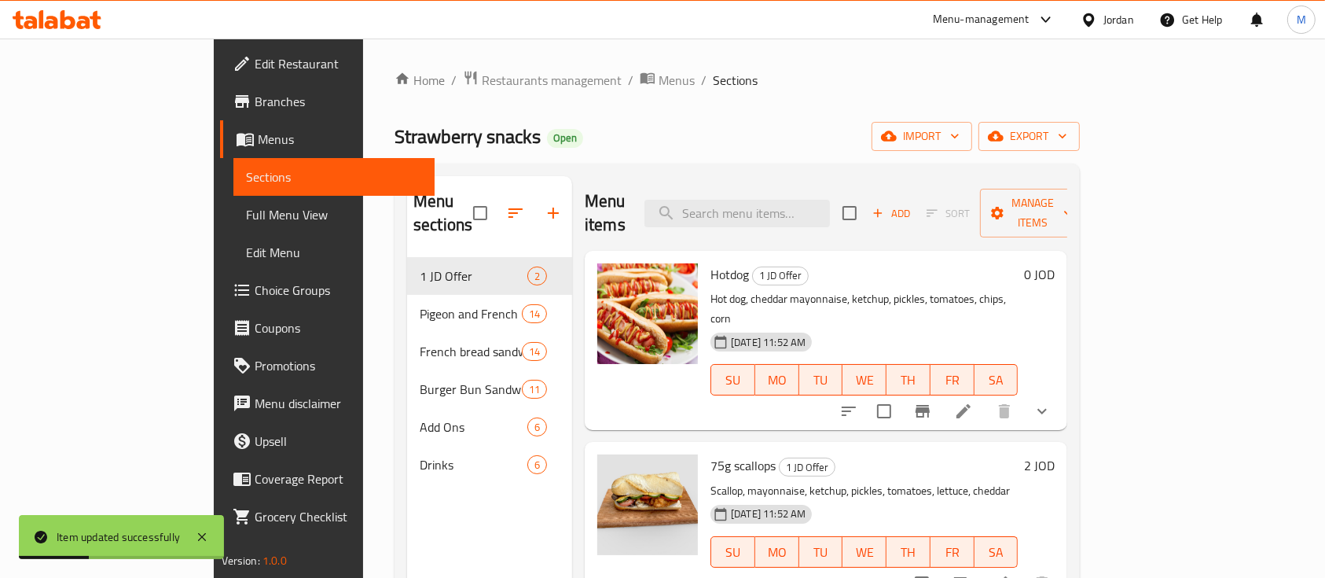
click at [779, 216] on div "Menu items Add Sort Manage items" at bounding box center [826, 213] width 483 height 75
click at [787, 200] on input "search" at bounding box center [736, 214] width 185 height 28
type input "burger"
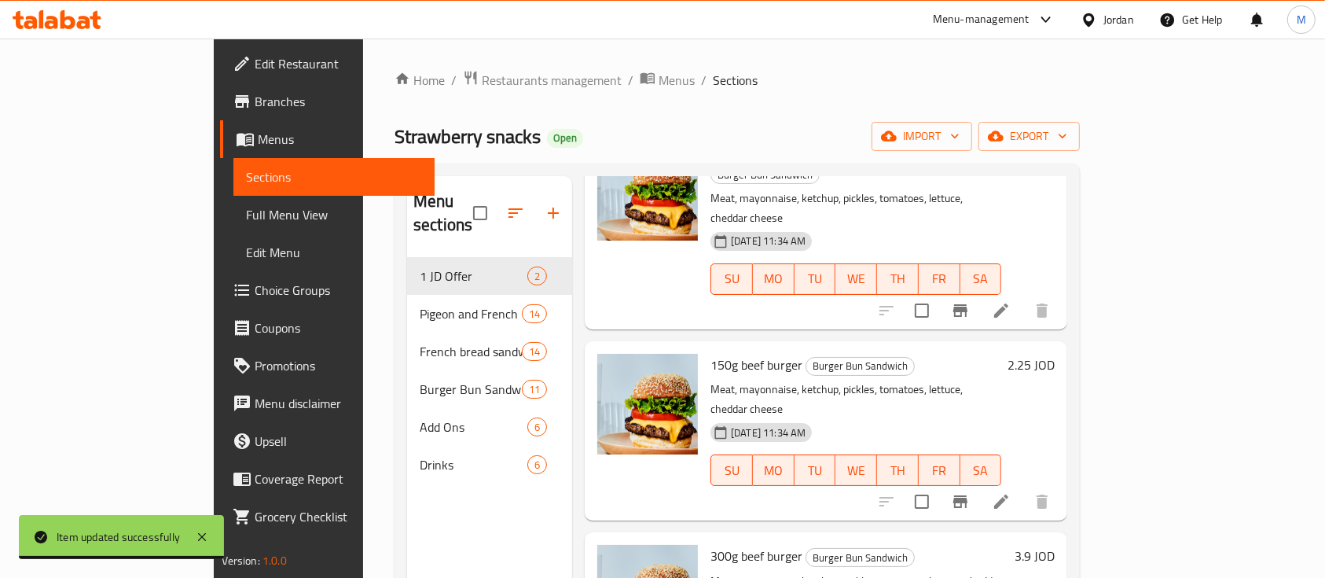
scroll to position [491, 0]
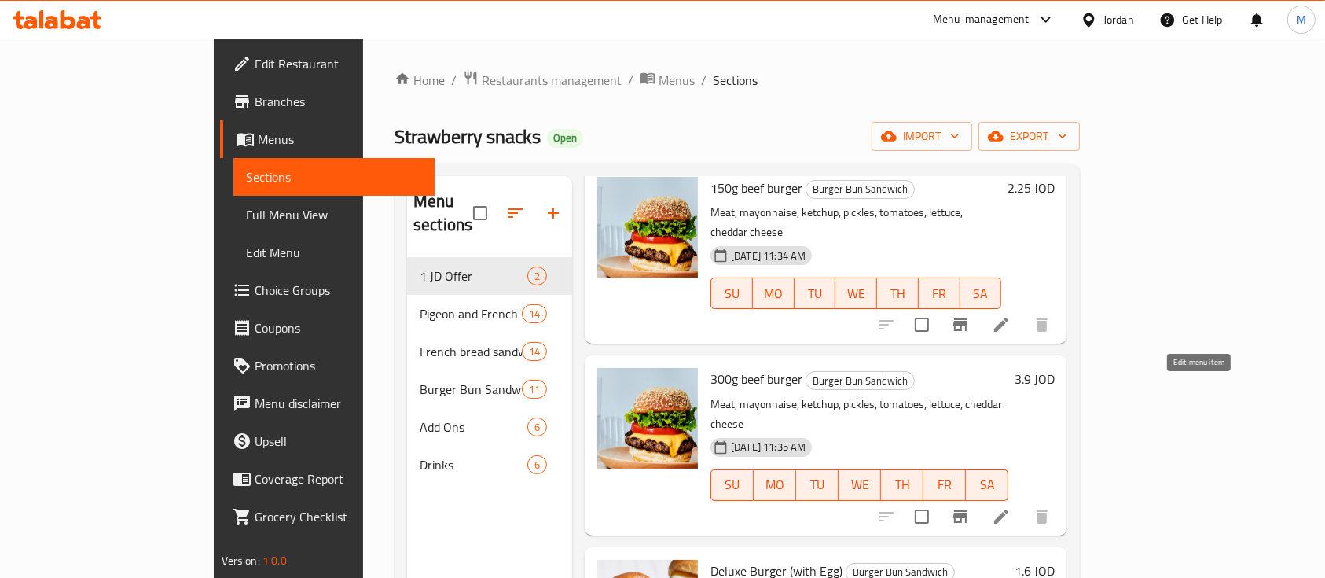
click at [1011, 507] on icon at bounding box center [1001, 516] width 19 height 19
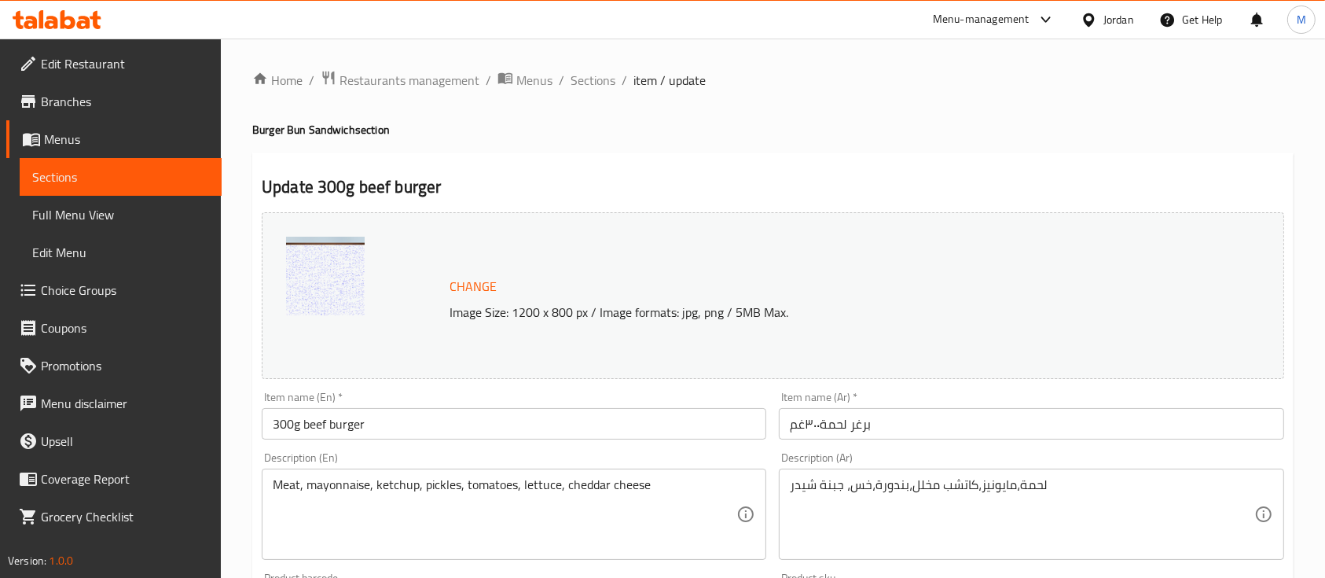
click at [1008, 411] on input "برغر لحمة٣٠٠غم" at bounding box center [1031, 423] width 505 height 31
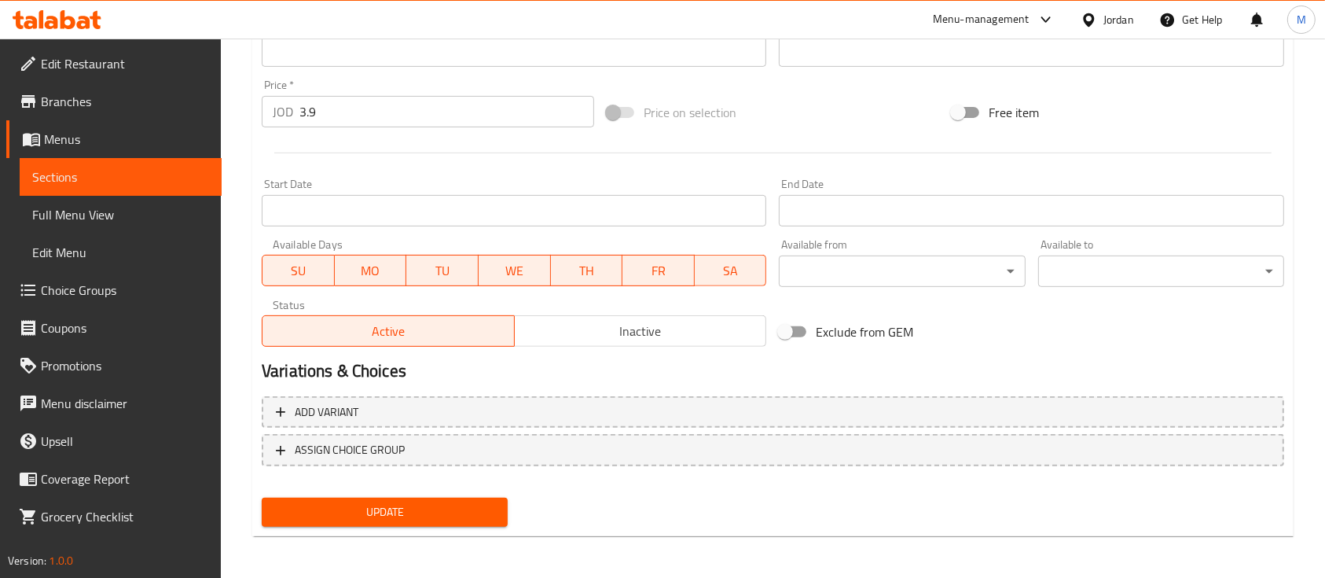
scroll to position [555, 0]
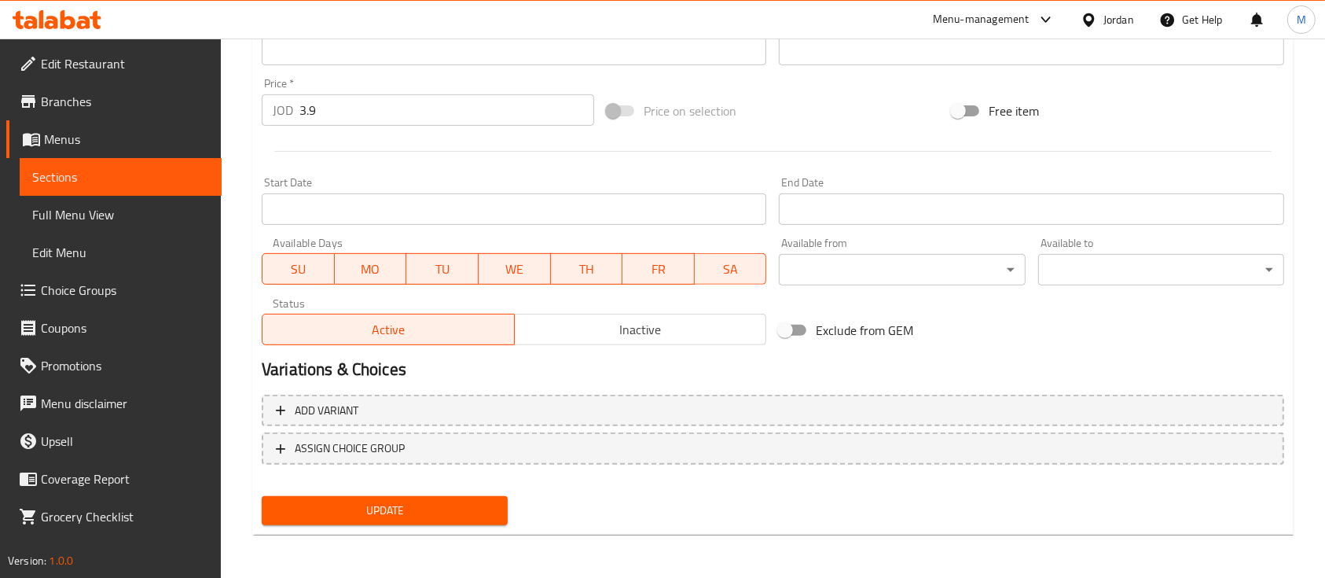
type input "برغر لحمة٣٠٠غم مع جبنه"
click at [424, 523] on button "Update" at bounding box center [385, 510] width 246 height 29
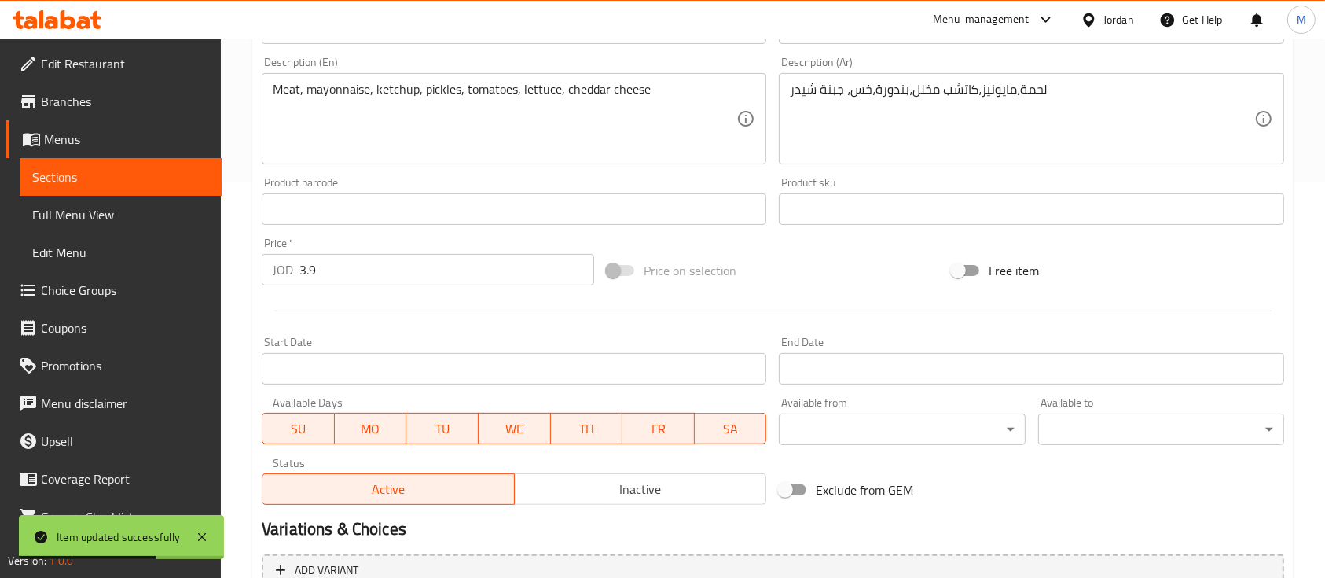
scroll to position [136, 0]
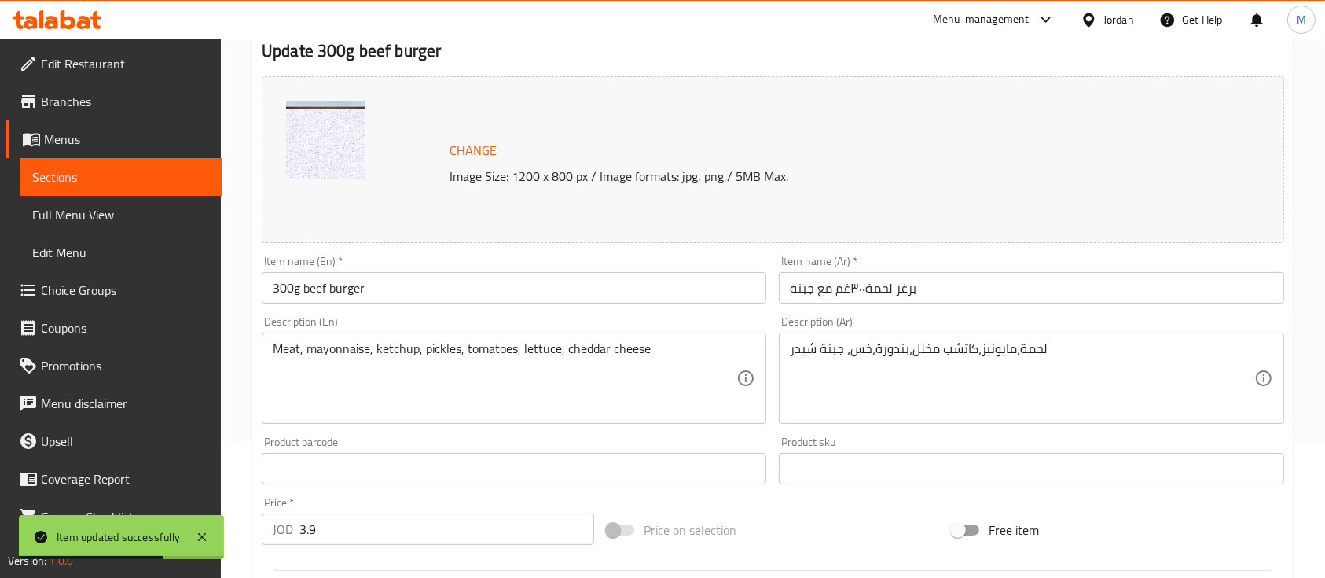
click at [980, 22] on div "Menu-management" at bounding box center [981, 19] width 97 height 19
click at [947, 160] on div "Restaurant-Management" at bounding box center [895, 174] width 149 height 36
